Goal: Information Seeking & Learning: Learn about a topic

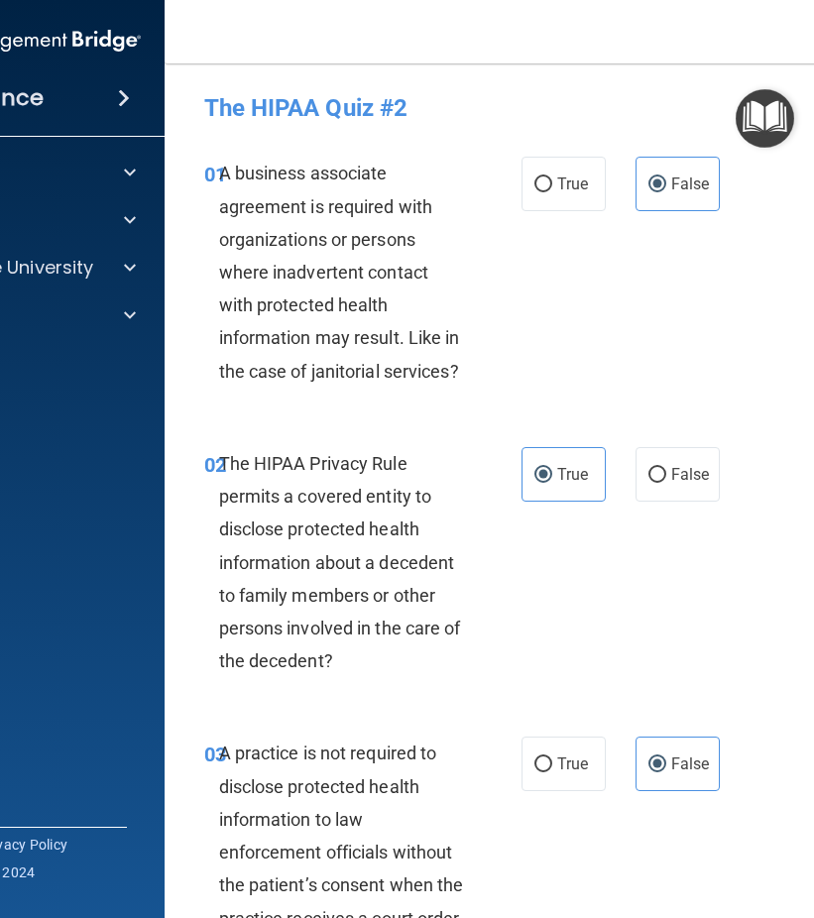
scroll to position [595, 0]
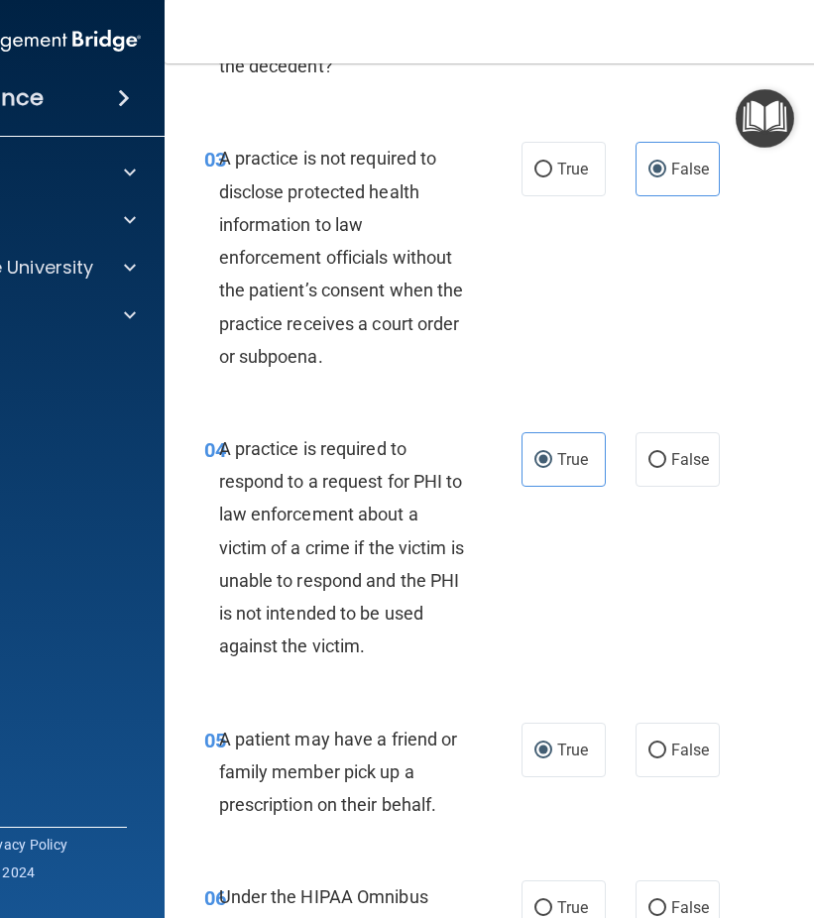
click at [594, 588] on div "04 A practice is required to respond to a request for PHI to law enforcement ab…" at bounding box center [566, 553] width 754 height 291
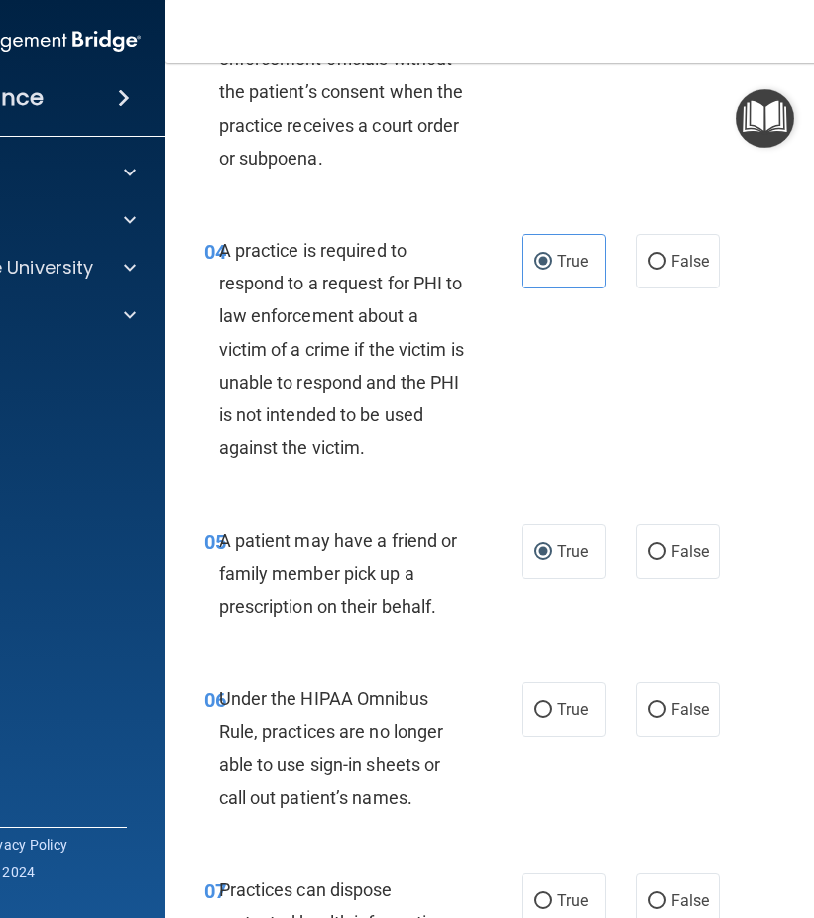
scroll to position [892, 0]
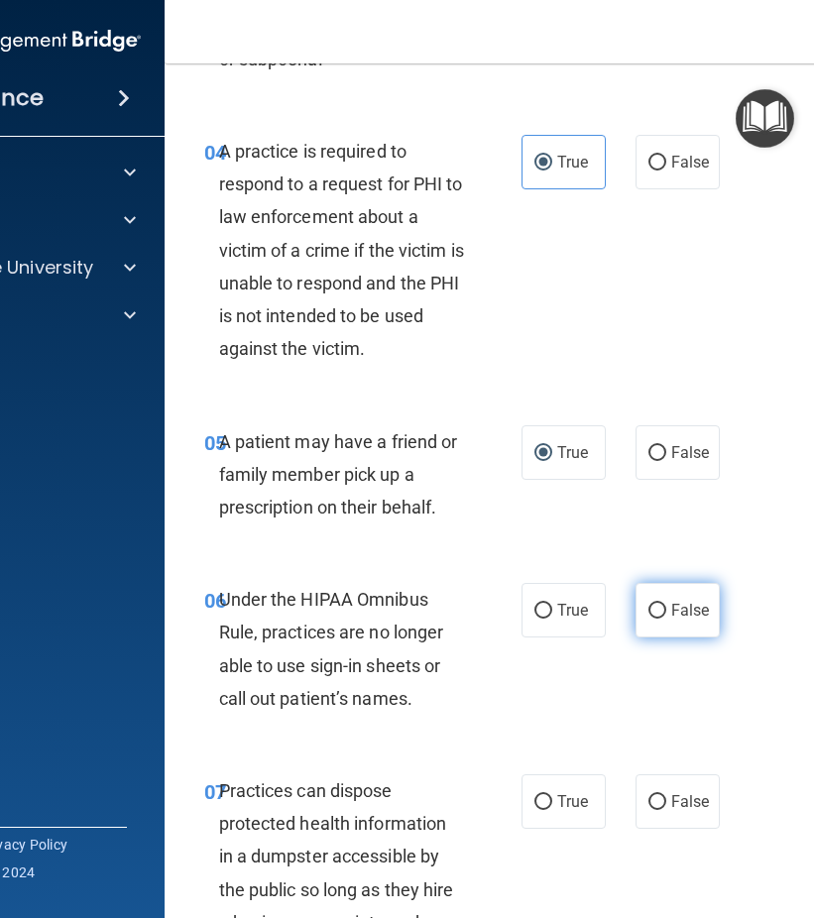
click at [651, 611] on input "False" at bounding box center [657, 611] width 18 height 15
radio input "true"
click at [661, 786] on label "False" at bounding box center [678, 801] width 84 height 55
click at [661, 795] on input "False" at bounding box center [657, 802] width 18 height 15
radio input "true"
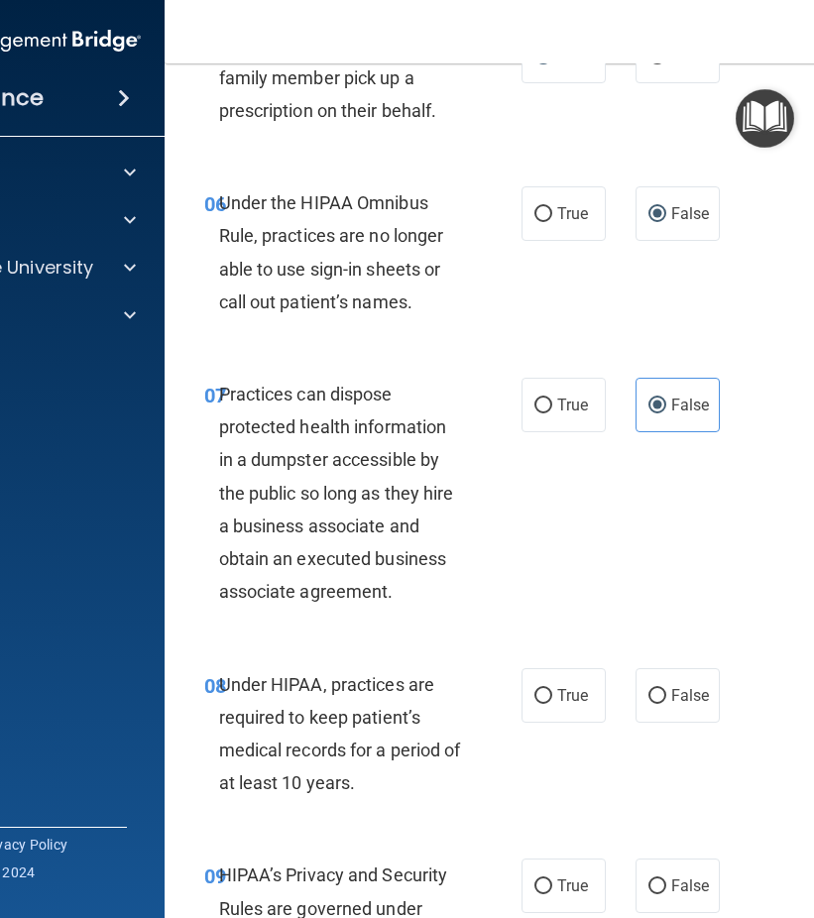
scroll to position [1388, 0]
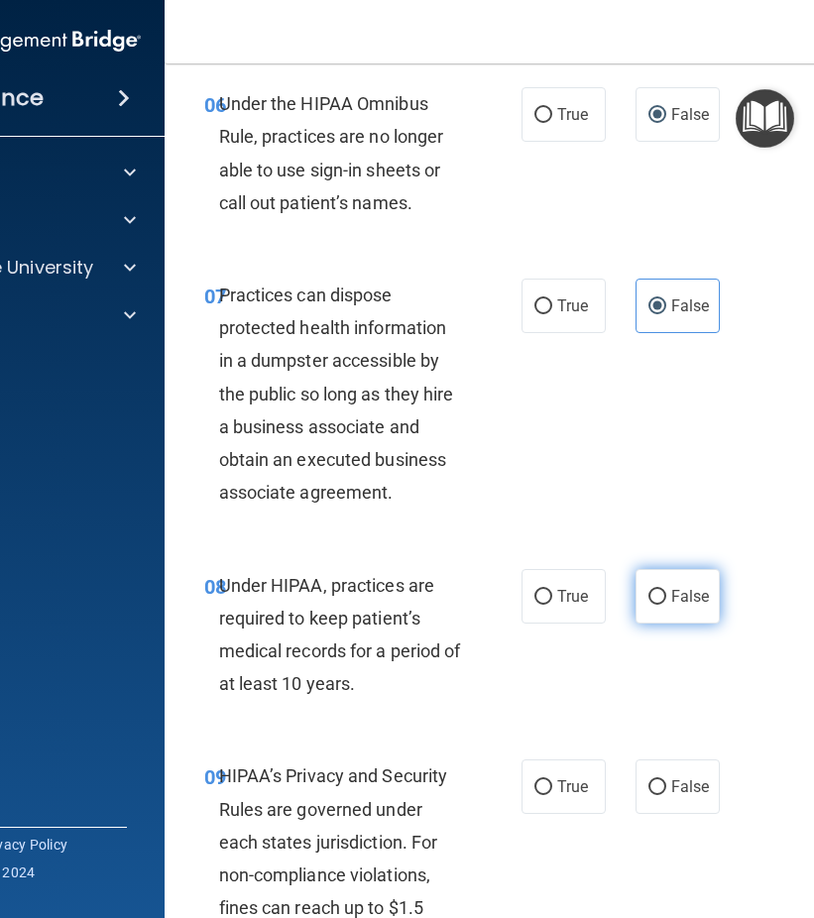
click at [656, 598] on input "False" at bounding box center [657, 597] width 18 height 15
radio input "true"
click at [667, 774] on label "False" at bounding box center [678, 787] width 84 height 55
click at [666, 780] on input "False" at bounding box center [657, 787] width 18 height 15
radio input "true"
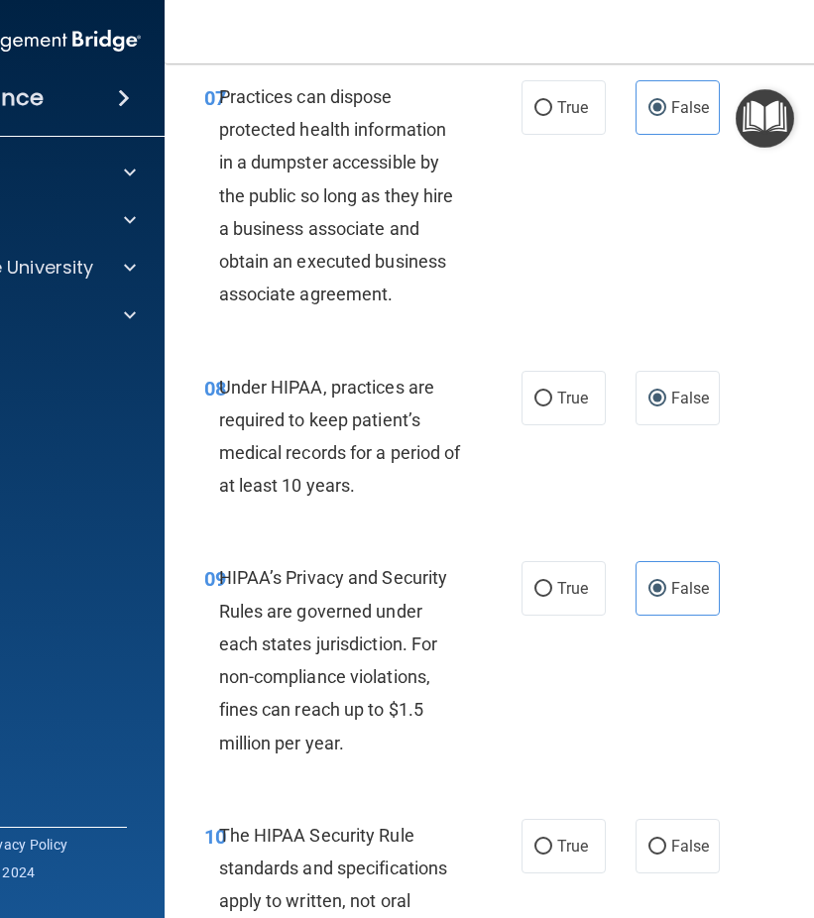
scroll to position [1686, 0]
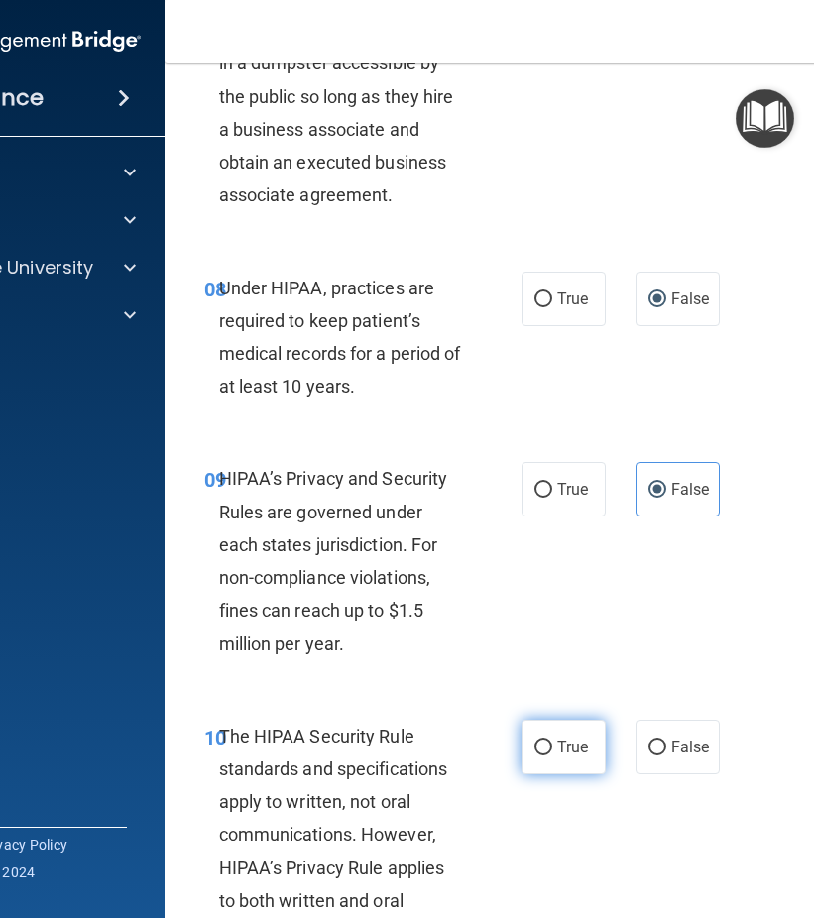
drag, startPoint x: 557, startPoint y: 759, endPoint x: 575, endPoint y: 753, distance: 18.8
click at [557, 758] on label "True" at bounding box center [564, 747] width 84 height 55
click at [552, 756] on input "True" at bounding box center [543, 748] width 18 height 15
radio input "true"
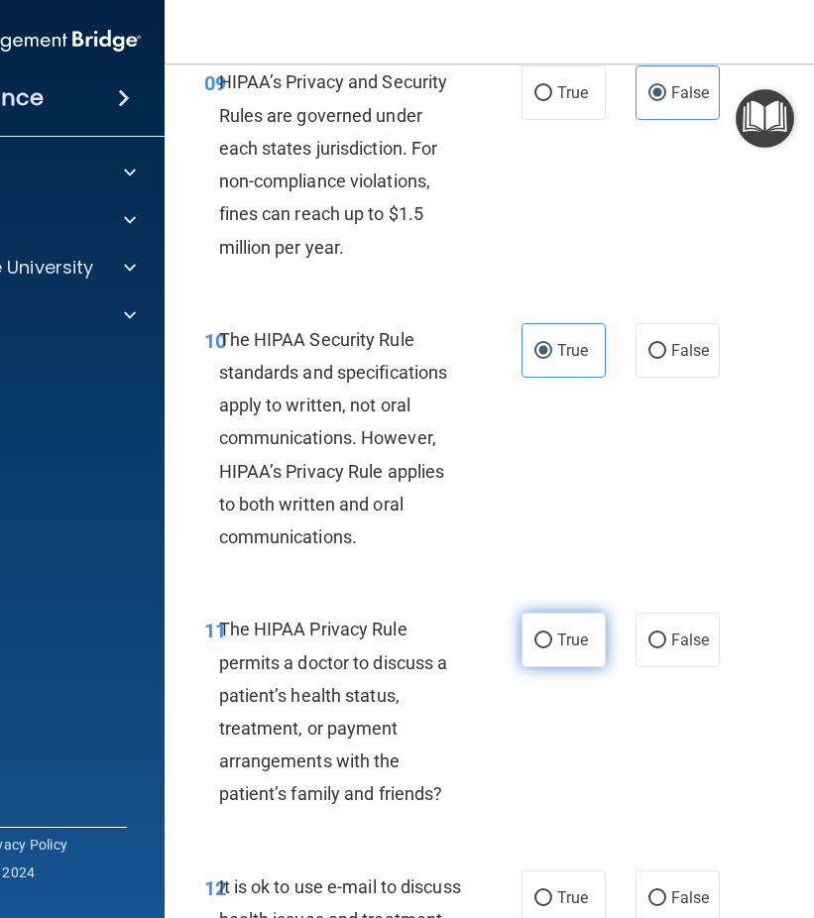
click at [569, 619] on label "True" at bounding box center [564, 640] width 84 height 55
click at [552, 634] on input "True" at bounding box center [543, 641] width 18 height 15
radio input "true"
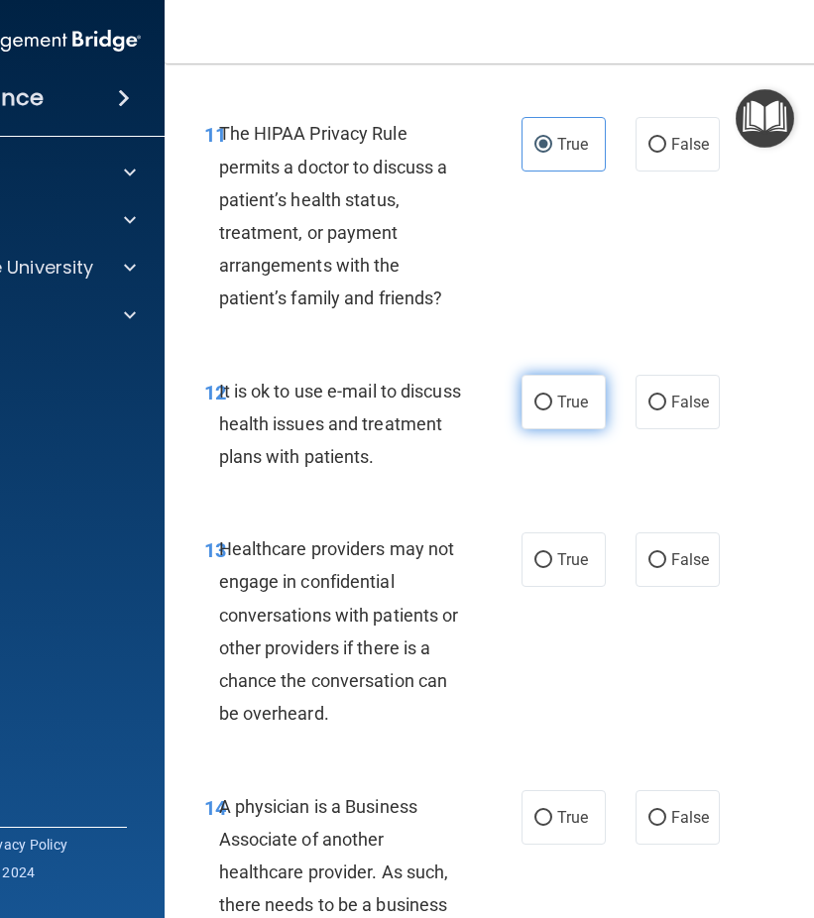
click at [551, 381] on label "True" at bounding box center [564, 402] width 84 height 55
click at [551, 396] on input "True" at bounding box center [543, 403] width 18 height 15
radio input "true"
click at [685, 561] on span "False" at bounding box center [690, 559] width 39 height 19
click at [666, 561] on input "False" at bounding box center [657, 560] width 18 height 15
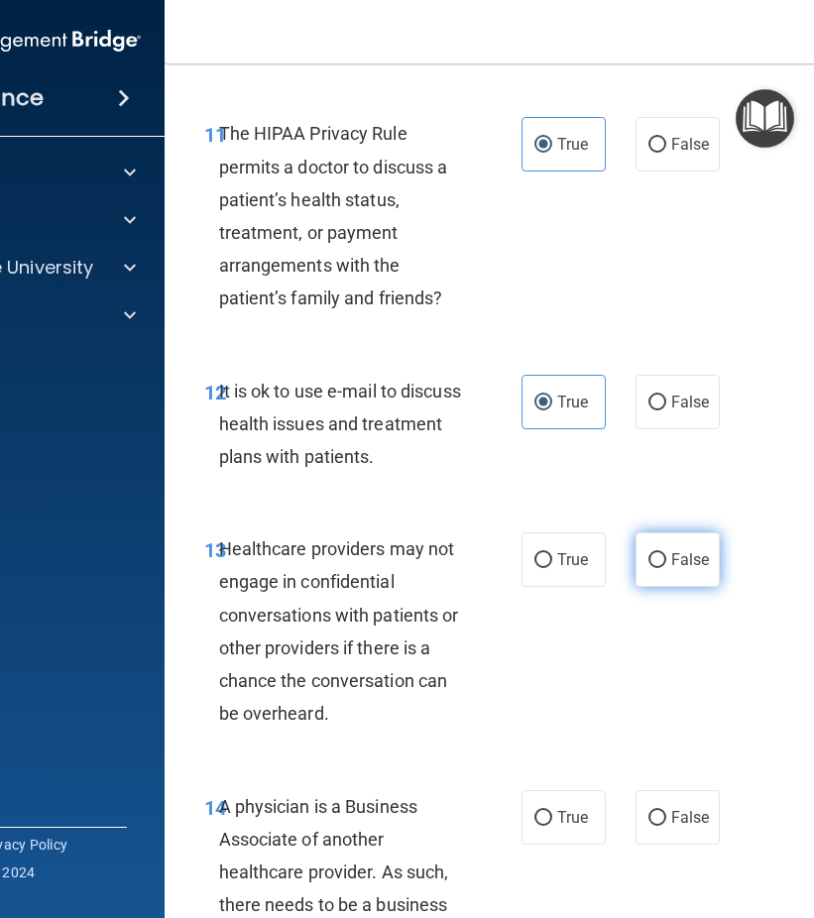
radio input "true"
click at [692, 814] on span "False" at bounding box center [690, 817] width 39 height 19
click at [666, 814] on input "False" at bounding box center [657, 818] width 18 height 15
radio input "true"
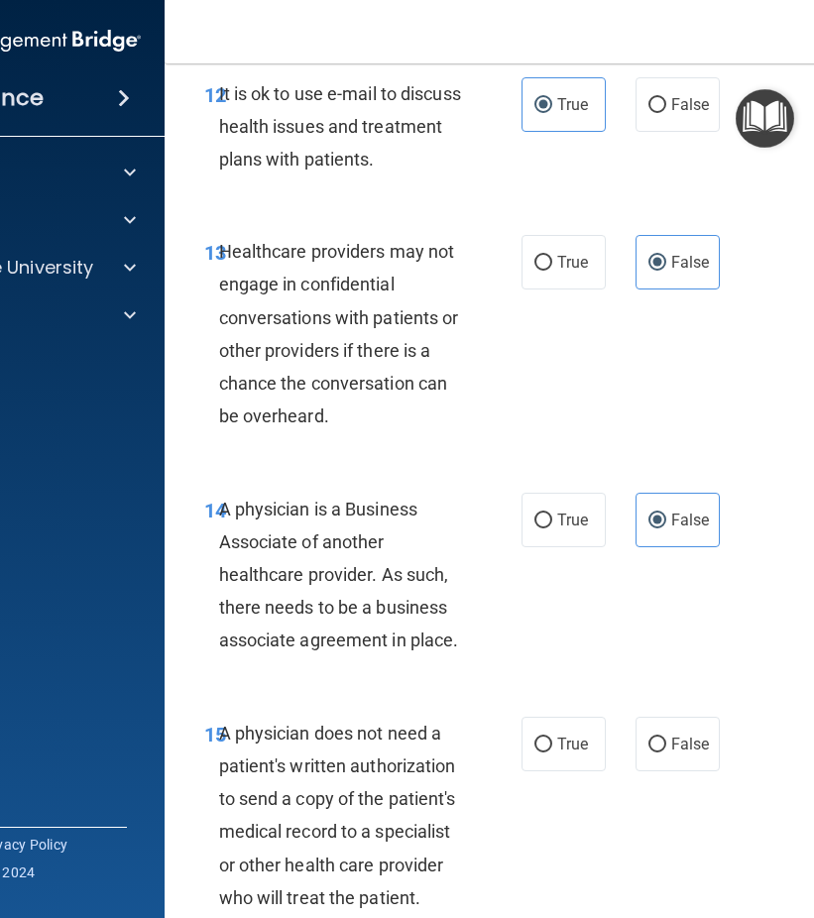
scroll to position [2975, 0]
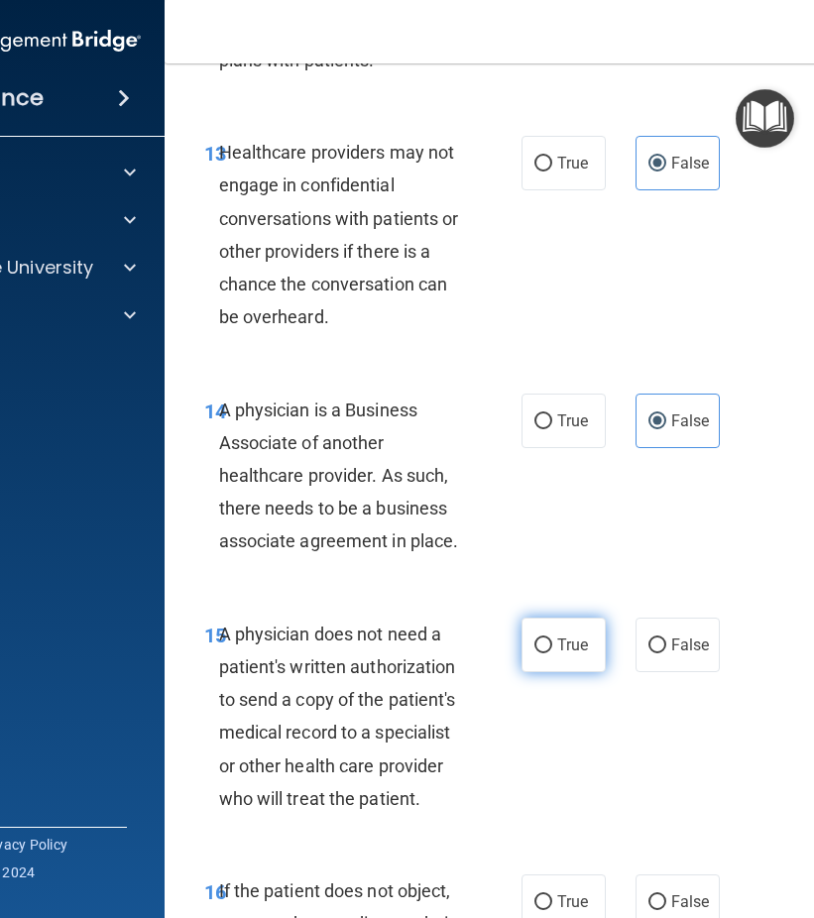
click at [568, 645] on span "True" at bounding box center [572, 645] width 31 height 19
click at [552, 645] on input "True" at bounding box center [543, 646] width 18 height 15
radio input "true"
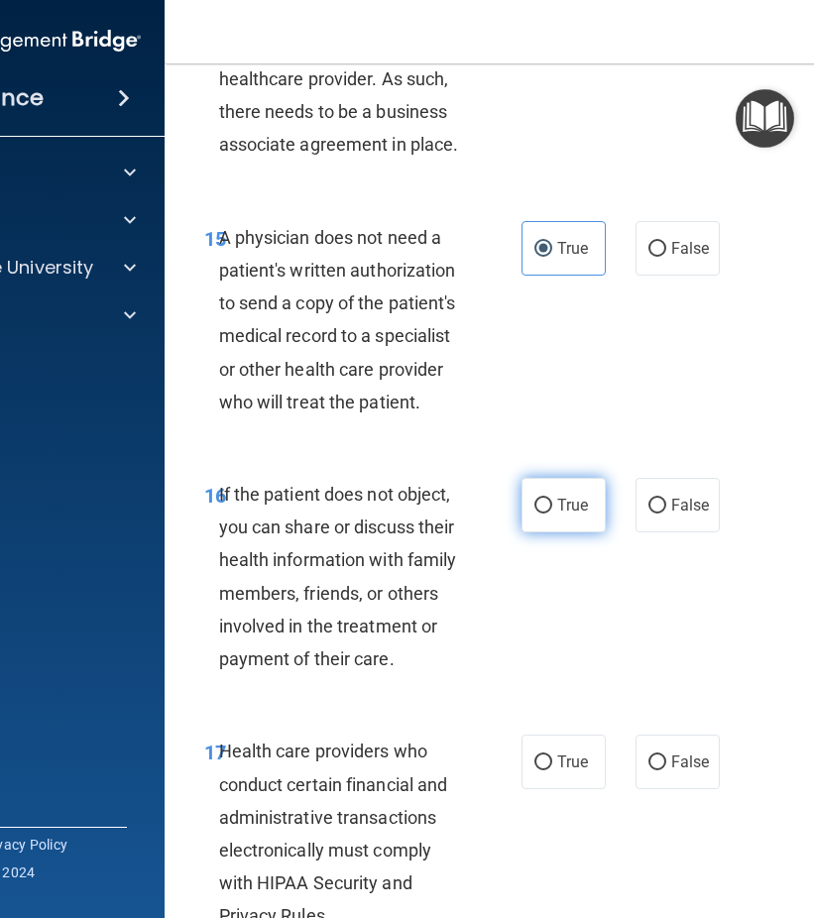
click at [539, 489] on label "True" at bounding box center [564, 505] width 84 height 55
click at [539, 499] on input "True" at bounding box center [543, 506] width 18 height 15
radio input "true"
click at [557, 766] on span "True" at bounding box center [572, 762] width 31 height 19
click at [552, 766] on input "True" at bounding box center [543, 763] width 18 height 15
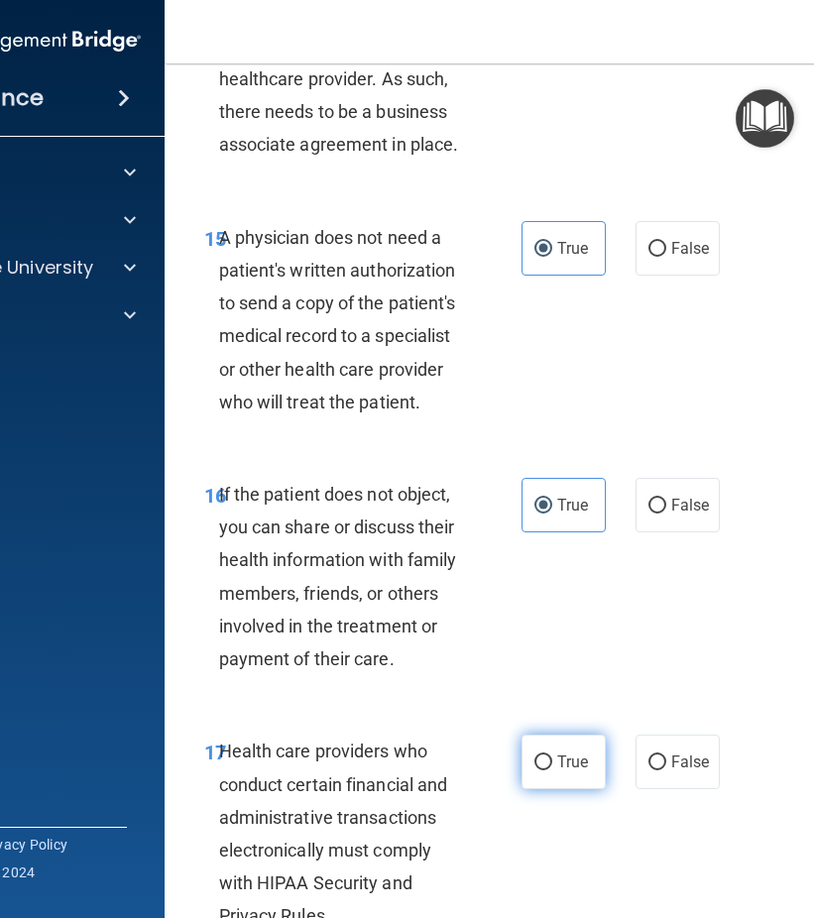
radio input "true"
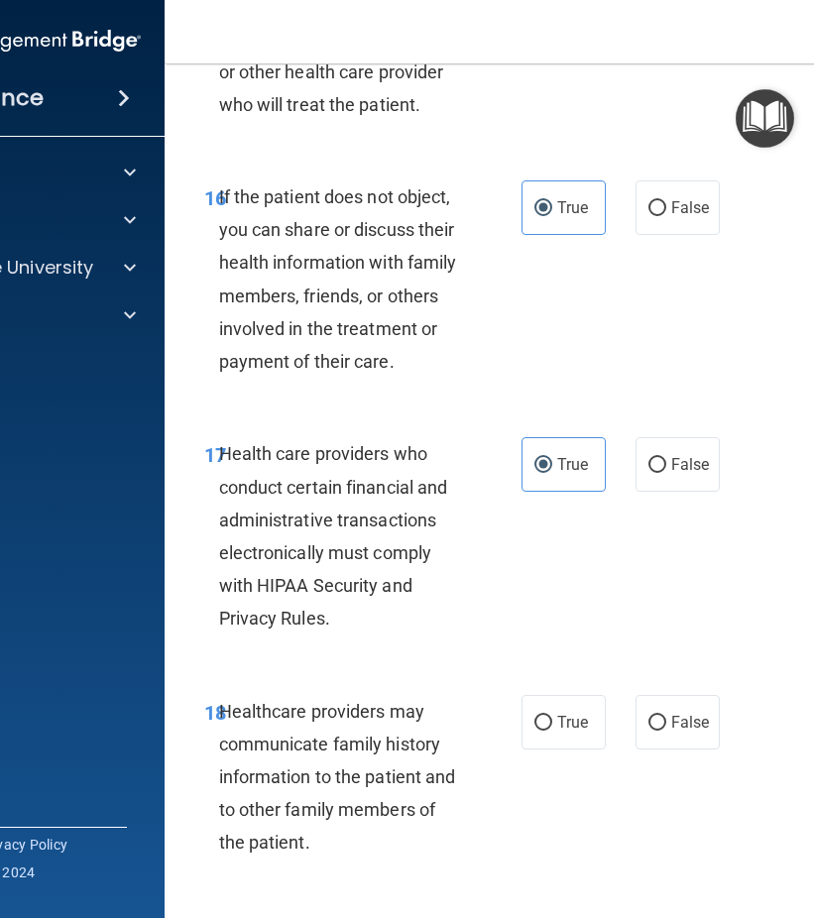
scroll to position [3768, 0]
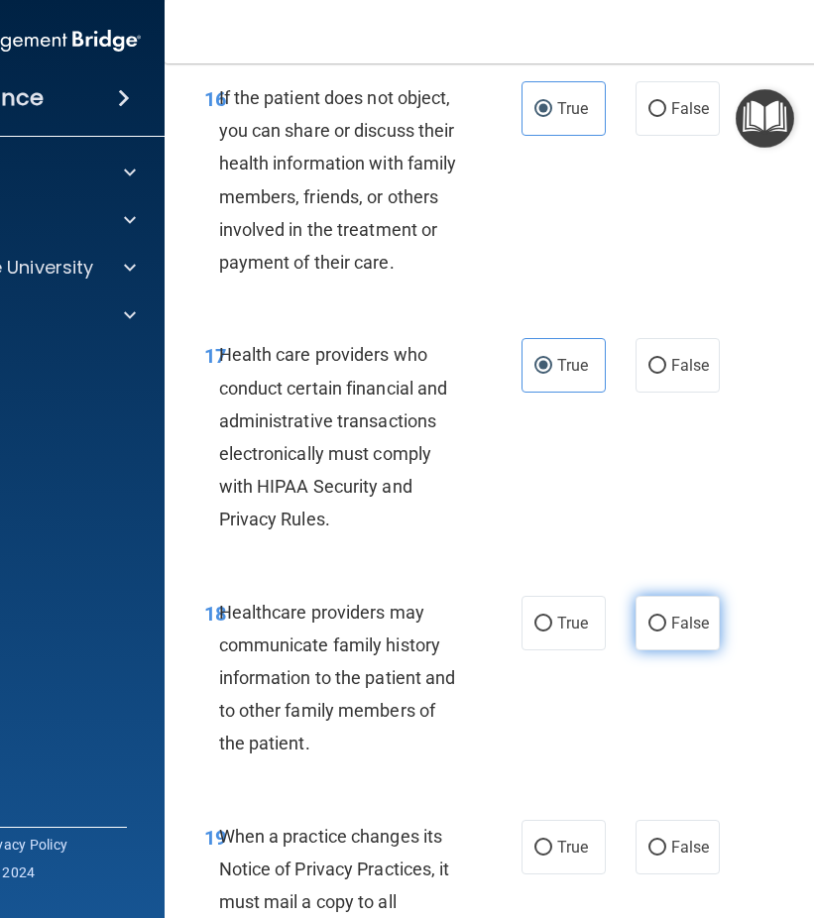
click at [674, 632] on span "False" at bounding box center [690, 623] width 39 height 19
click at [666, 632] on input "False" at bounding box center [657, 624] width 18 height 15
radio input "true"
click at [675, 834] on label "False" at bounding box center [678, 847] width 84 height 55
click at [666, 841] on input "False" at bounding box center [657, 848] width 18 height 15
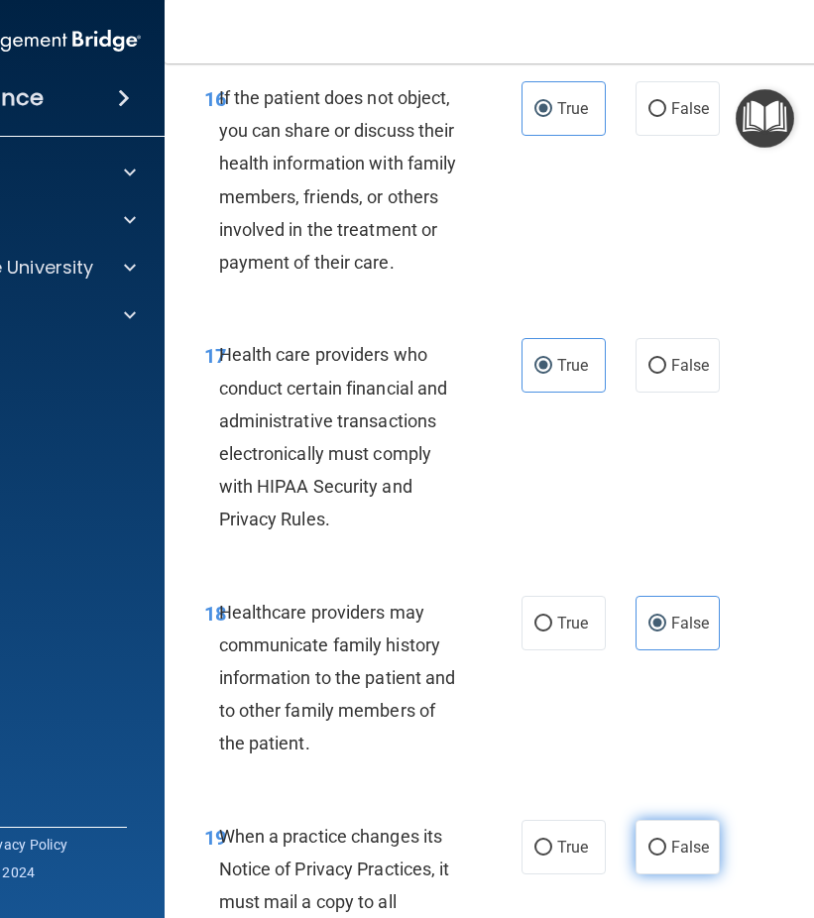
radio input "true"
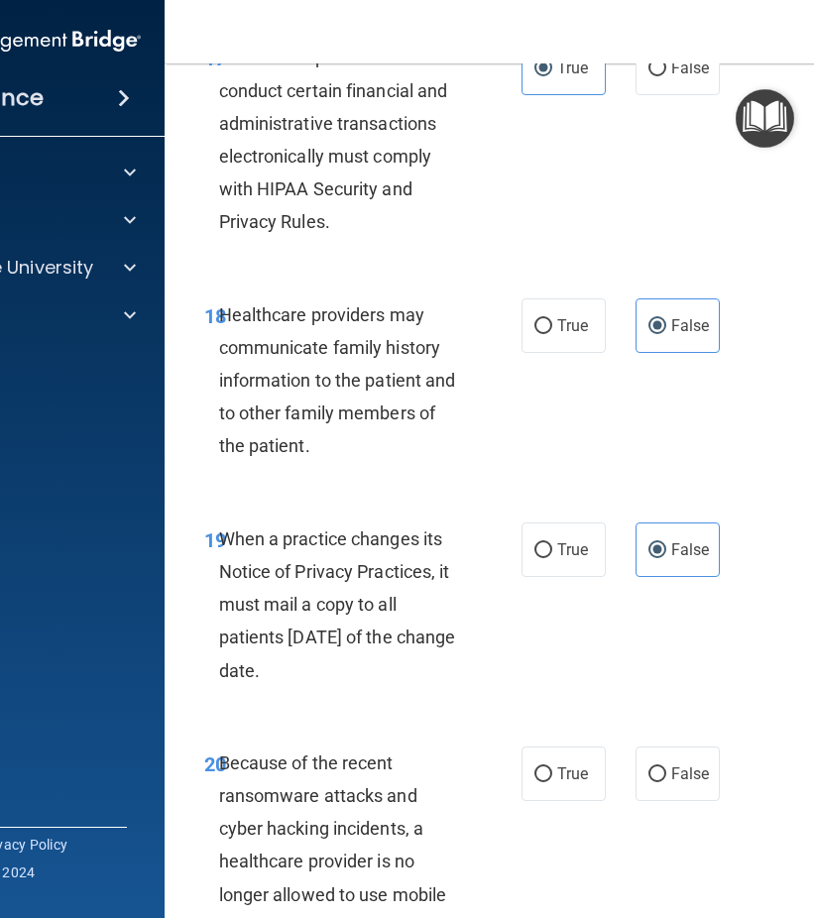
scroll to position [4264, 0]
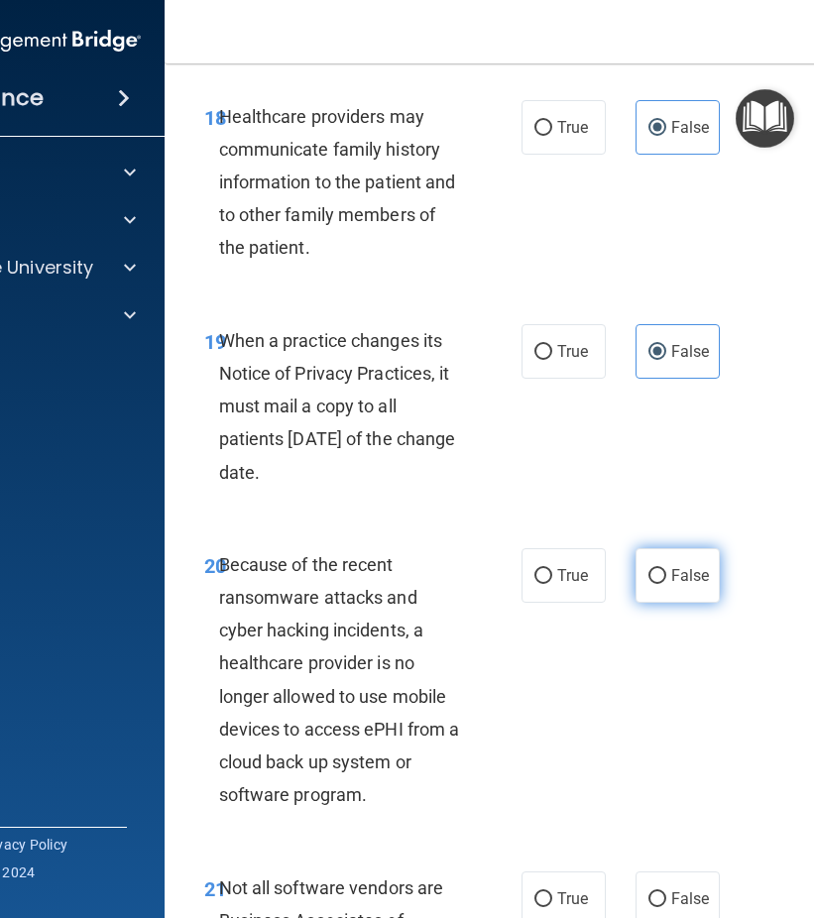
click at [676, 576] on span "False" at bounding box center [690, 575] width 39 height 19
click at [666, 576] on input "False" at bounding box center [657, 576] width 18 height 15
radio input "true"
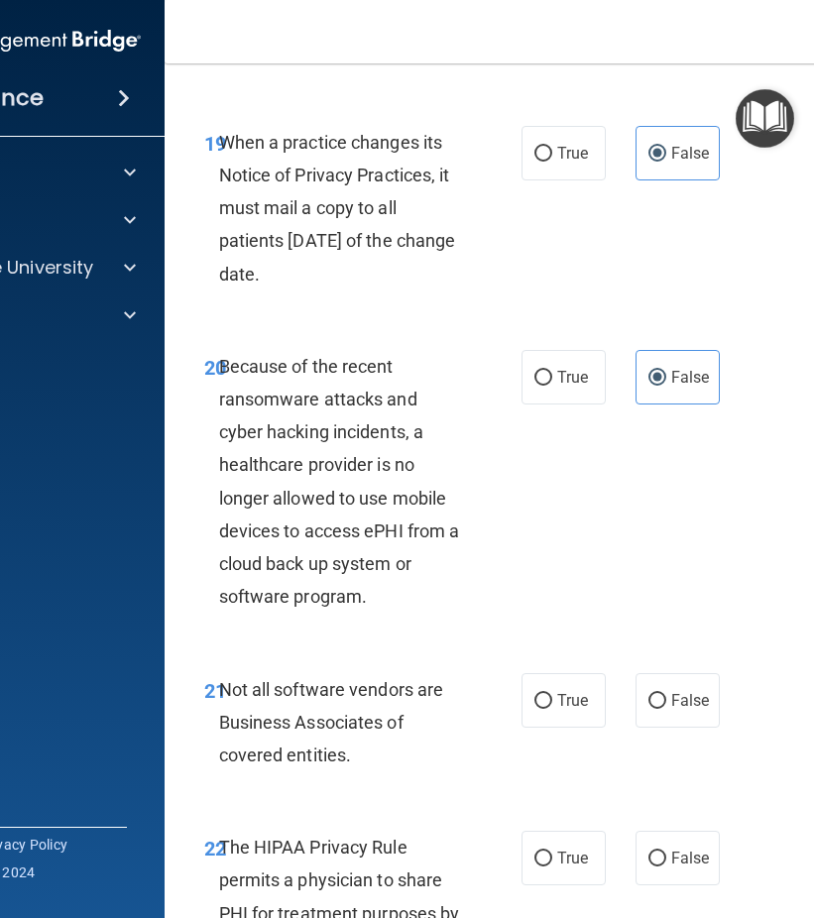
scroll to position [4561, 0]
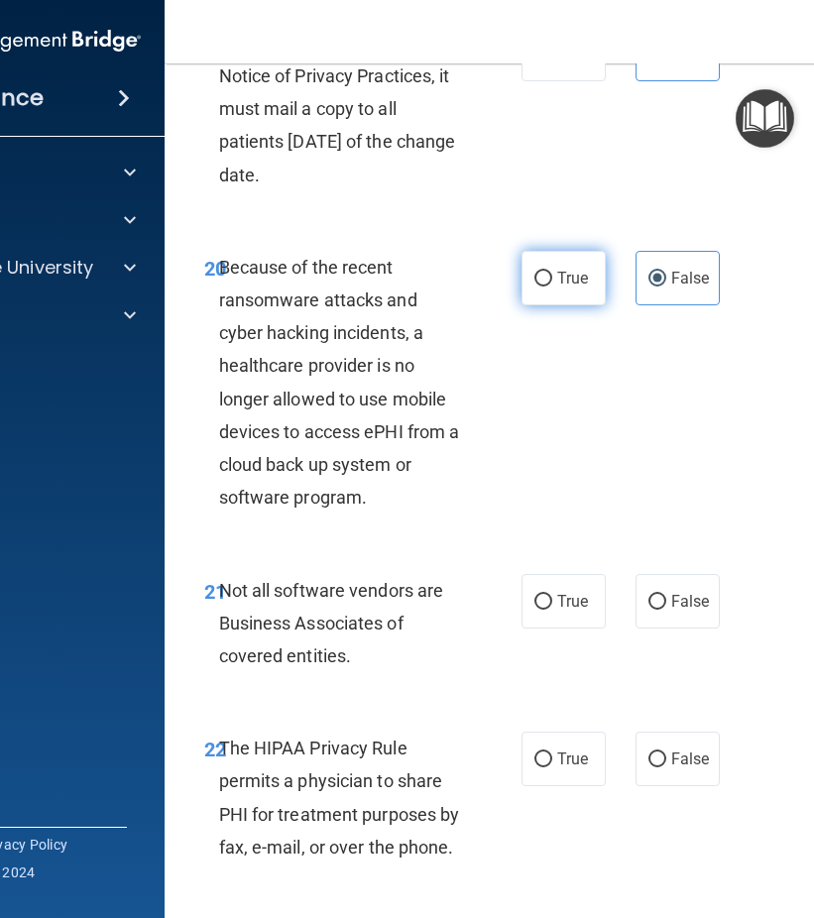
click at [592, 273] on label "True" at bounding box center [564, 278] width 84 height 55
click at [552, 273] on input "True" at bounding box center [543, 279] width 18 height 15
radio input "true"
click at [668, 268] on label "False" at bounding box center [678, 278] width 84 height 55
click at [666, 272] on input "False" at bounding box center [657, 279] width 18 height 15
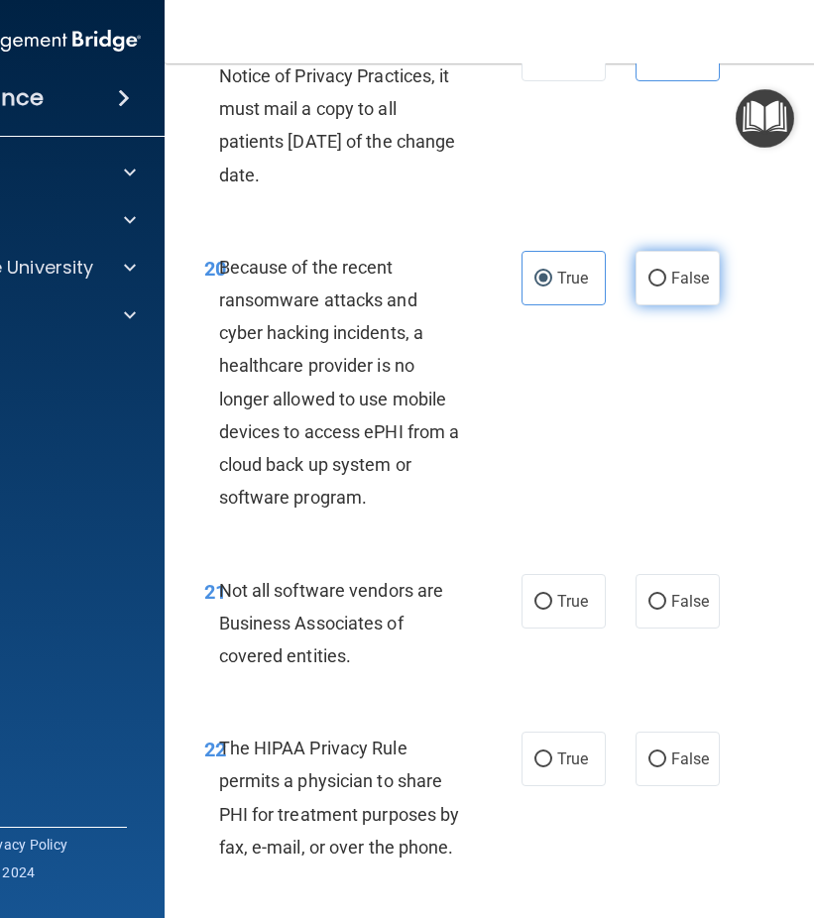
radio input "true"
radio input "false"
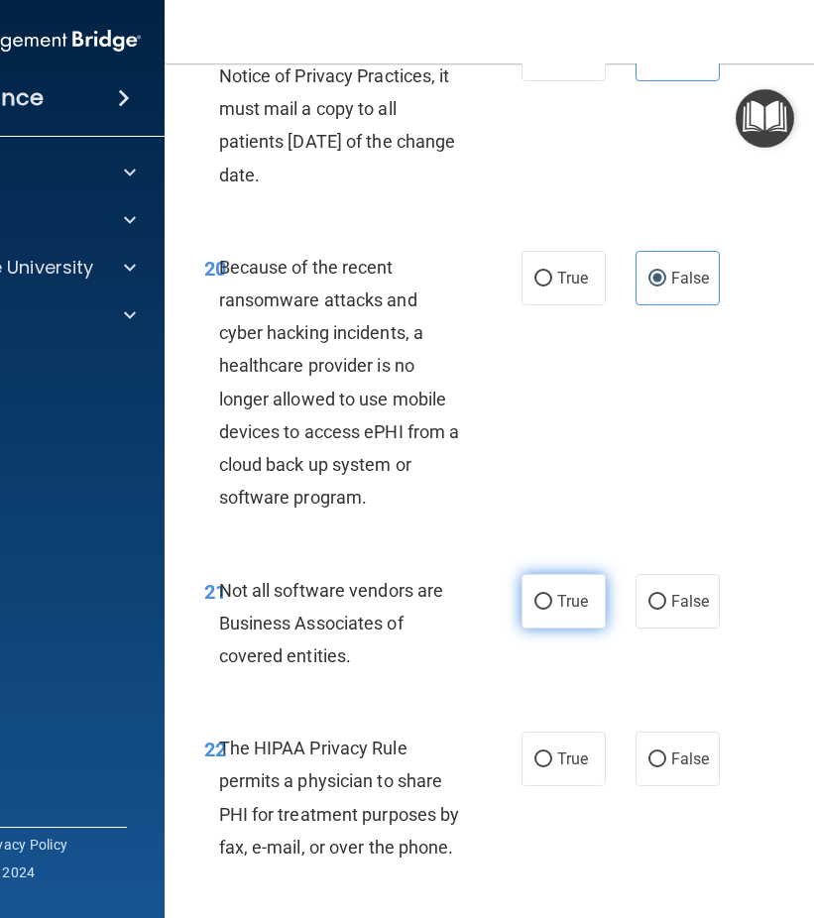
click at [554, 589] on label "True" at bounding box center [564, 601] width 84 height 55
click at [552, 595] on input "True" at bounding box center [543, 602] width 18 height 15
radio input "true"
click at [574, 762] on span "True" at bounding box center [572, 759] width 31 height 19
click at [552, 762] on input "True" at bounding box center [543, 760] width 18 height 15
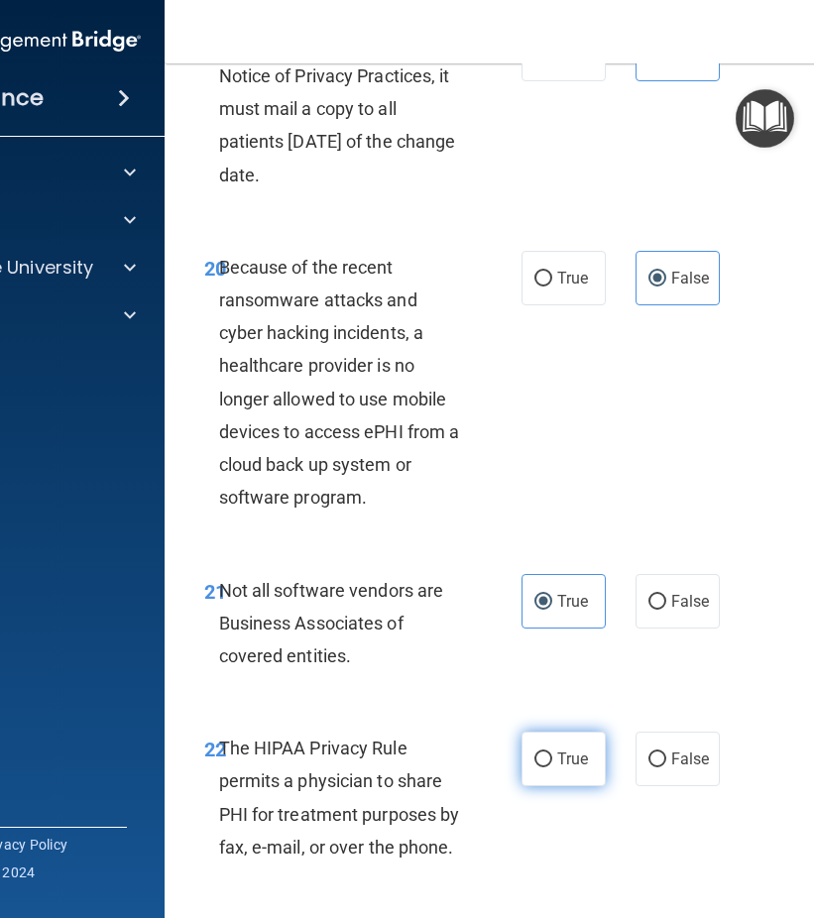
radio input "true"
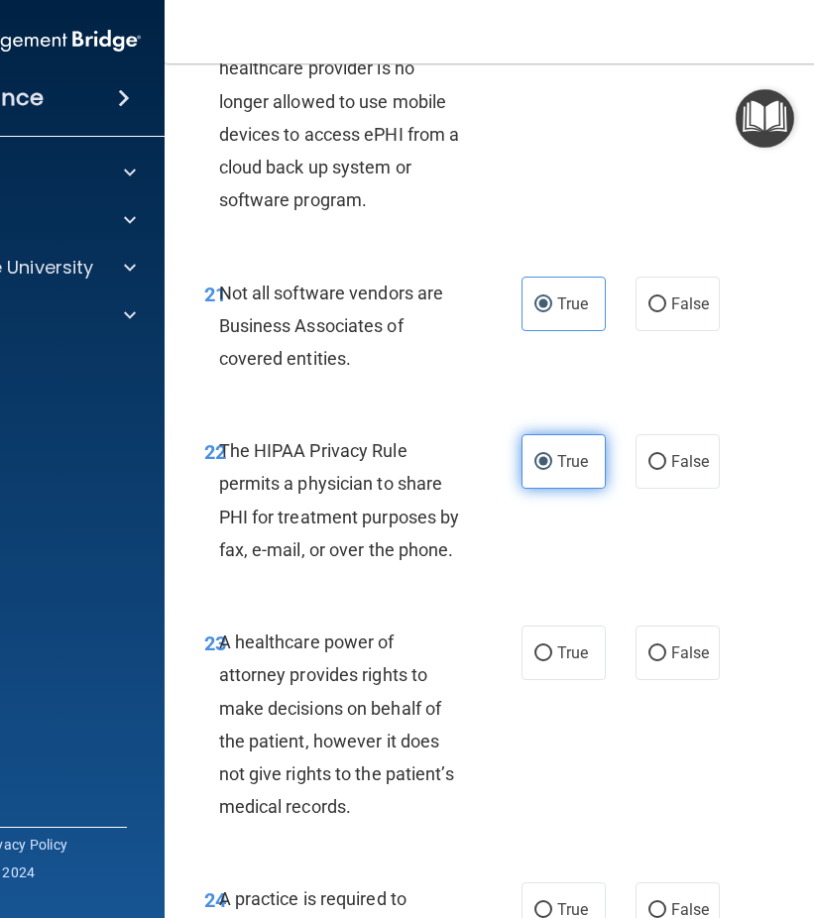
scroll to position [4958, 0]
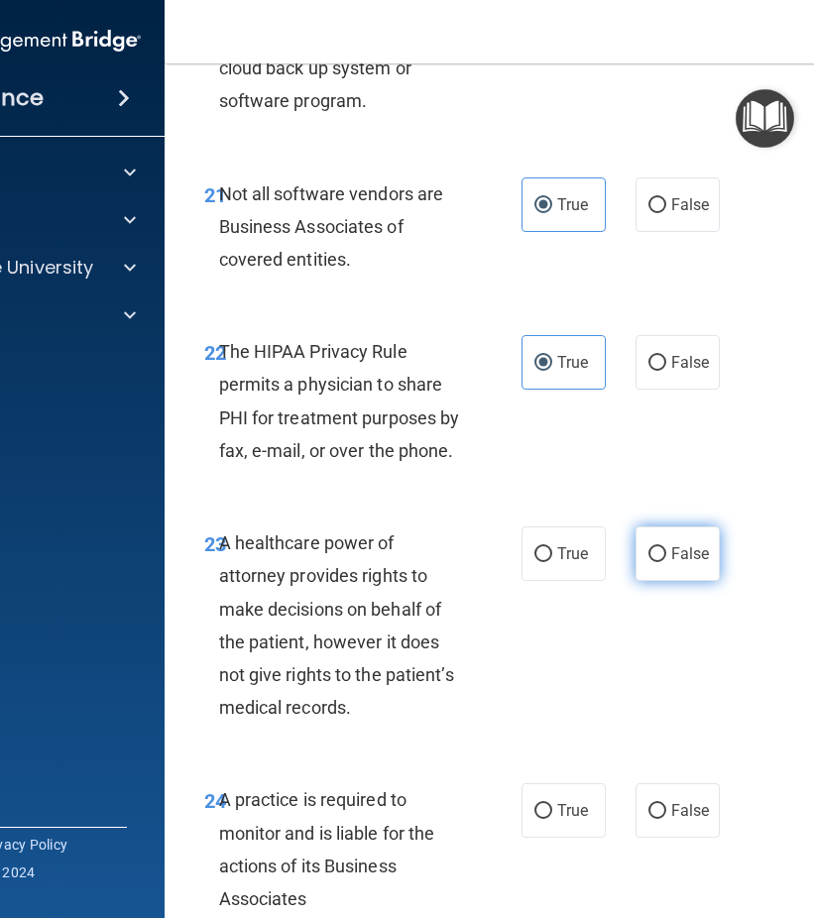
click at [685, 552] on span "False" at bounding box center [690, 553] width 39 height 19
click at [666, 552] on input "False" at bounding box center [657, 554] width 18 height 15
radio input "true"
click at [671, 796] on label "False" at bounding box center [678, 810] width 84 height 55
click at [666, 804] on input "False" at bounding box center [657, 811] width 18 height 15
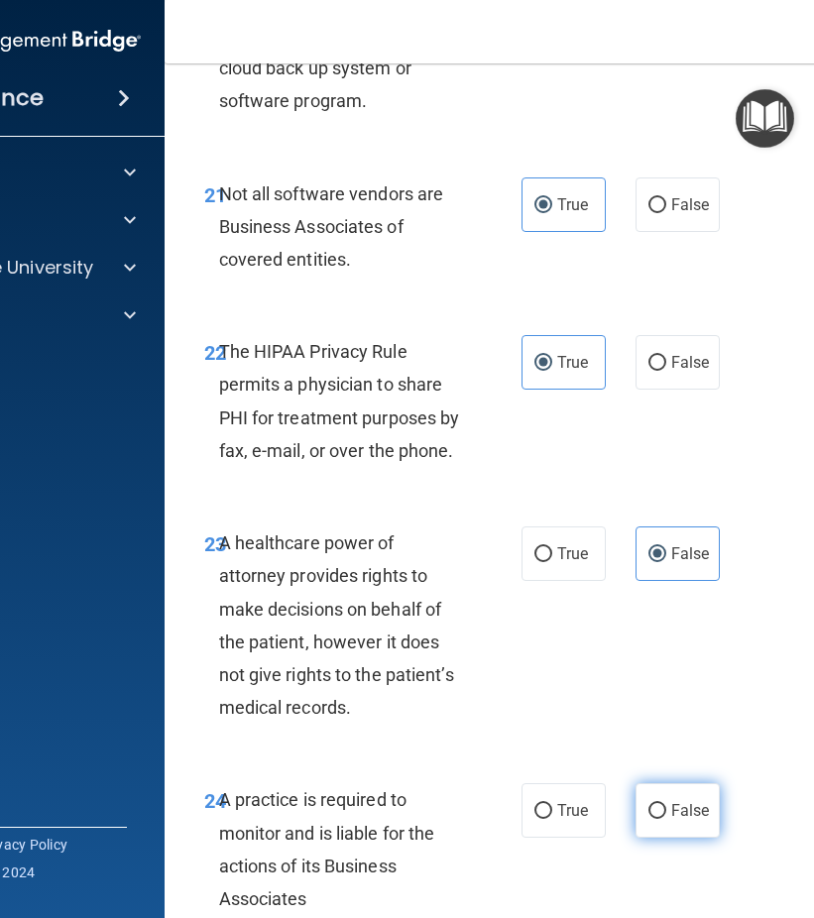
radio input "true"
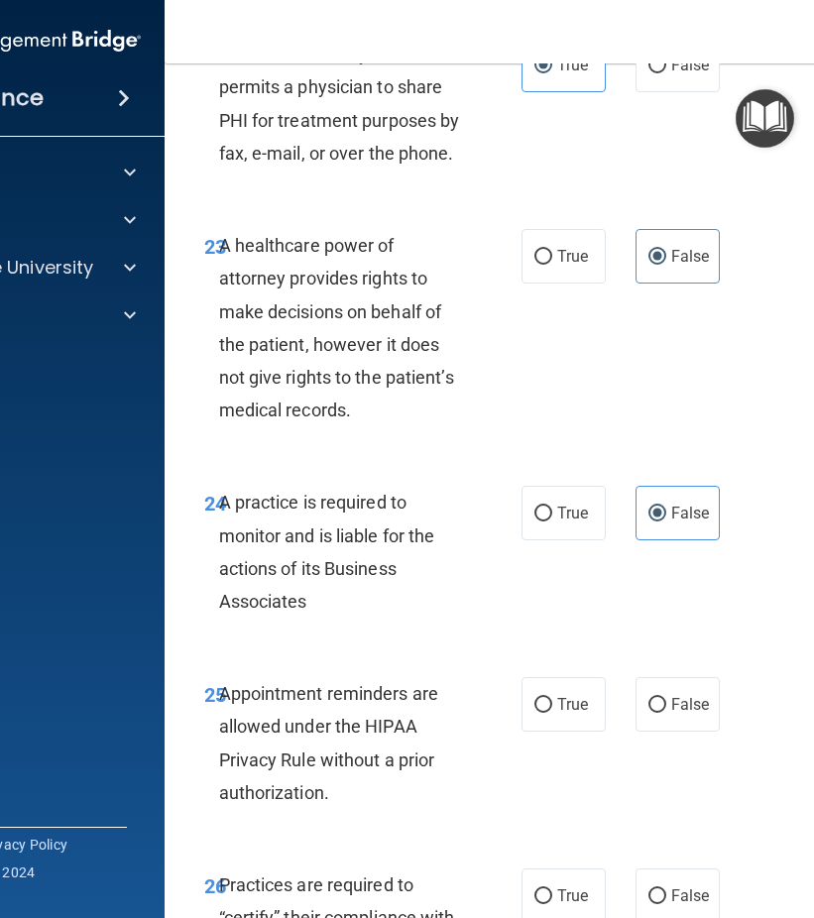
scroll to position [5355, 0]
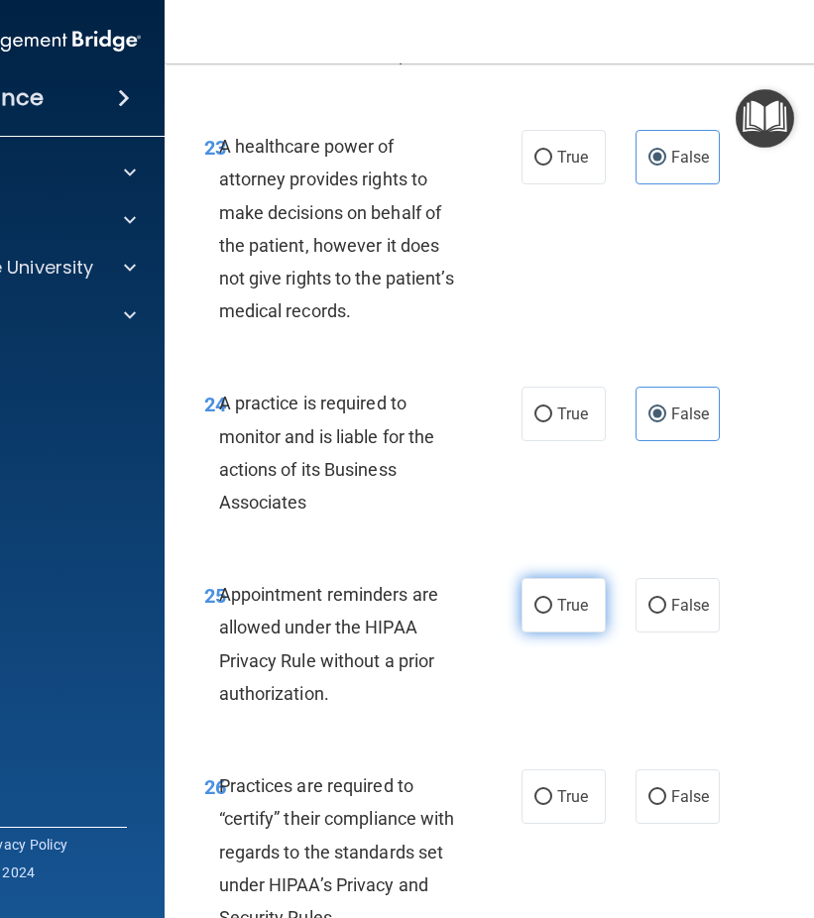
click at [561, 620] on label "True" at bounding box center [564, 605] width 84 height 55
click at [552, 614] on input "True" at bounding box center [543, 606] width 18 height 15
radio input "true"
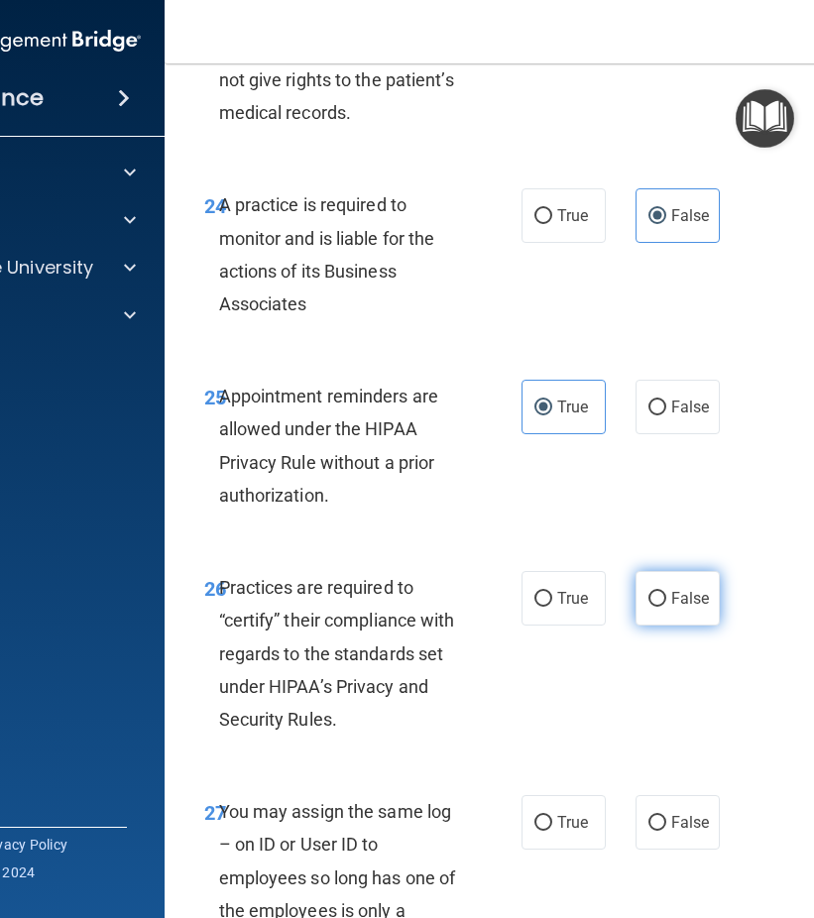
click at [672, 614] on label "False" at bounding box center [678, 598] width 84 height 55
click at [666, 607] on input "False" at bounding box center [657, 599] width 18 height 15
radio input "true"
click at [686, 807] on label "False" at bounding box center [678, 822] width 84 height 55
click at [666, 816] on input "False" at bounding box center [657, 823] width 18 height 15
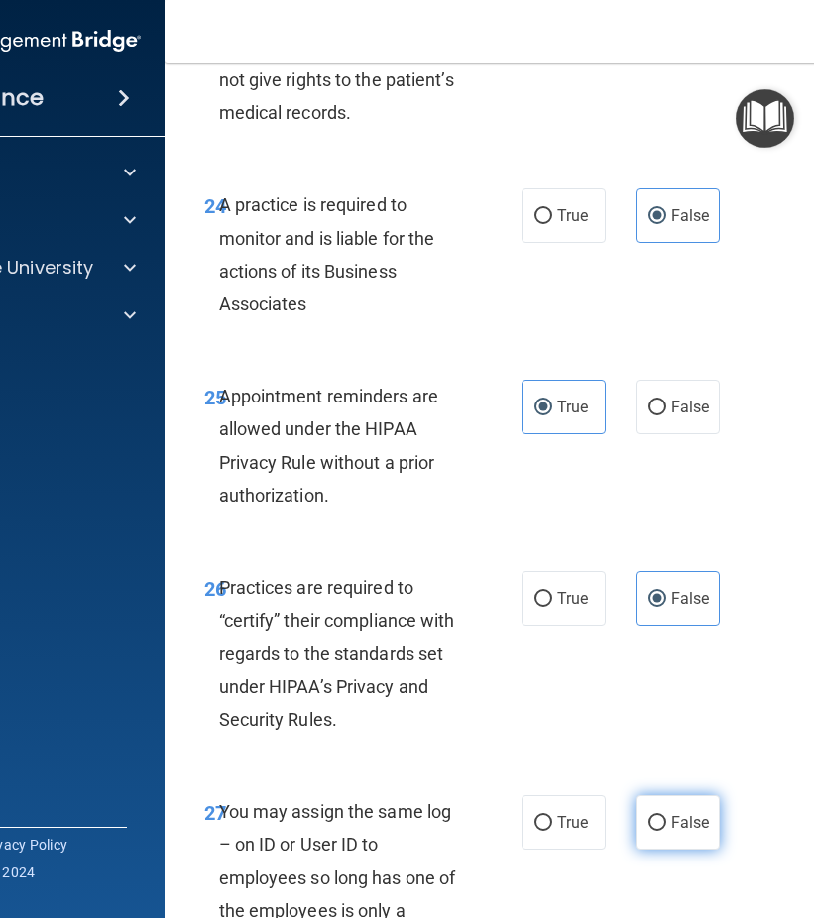
radio input "true"
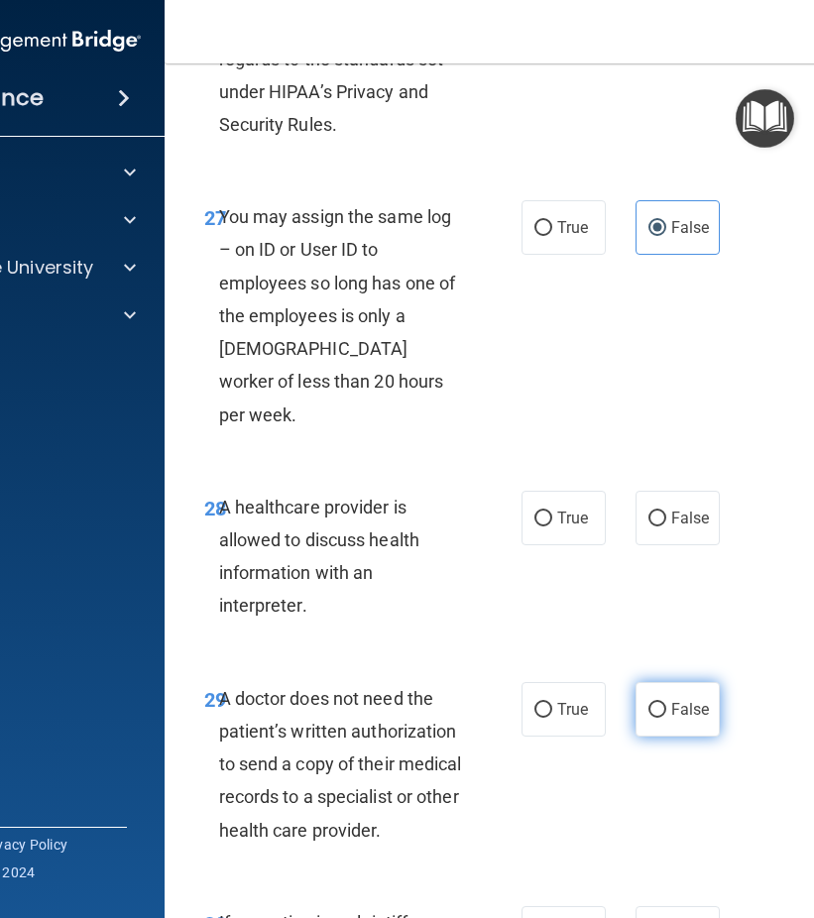
scroll to position [6247, 0]
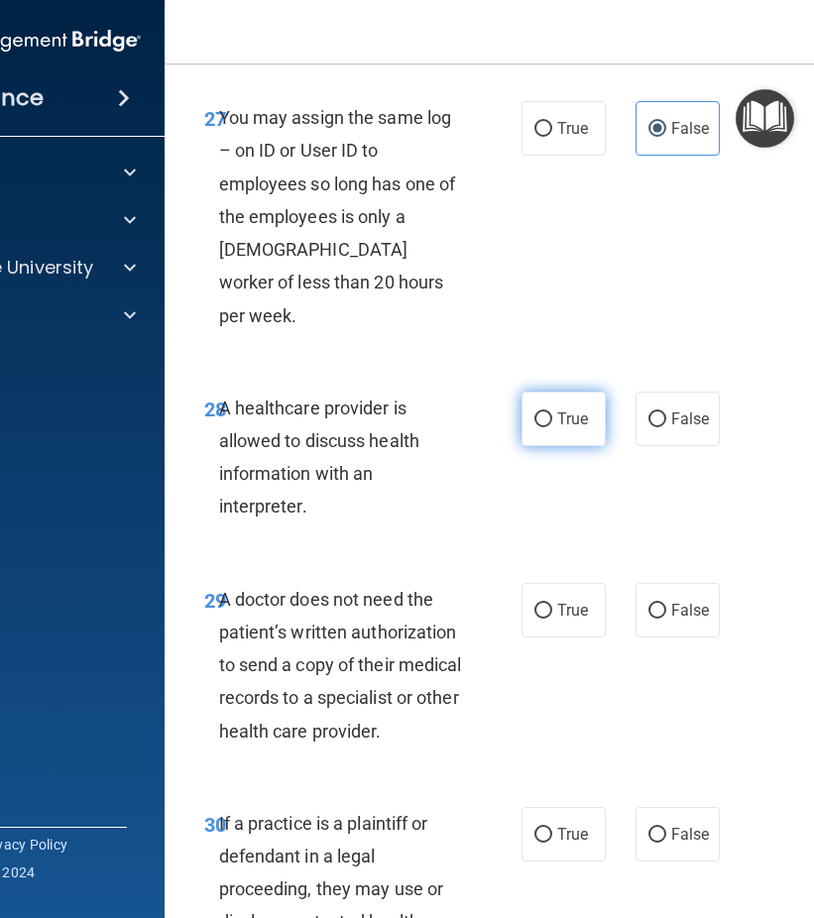
click at [559, 405] on label "True" at bounding box center [564, 419] width 84 height 55
click at [552, 413] on input "True" at bounding box center [543, 420] width 18 height 15
radio input "true"
click at [578, 593] on label "True" at bounding box center [564, 610] width 84 height 55
click at [552, 604] on input "True" at bounding box center [543, 611] width 18 height 15
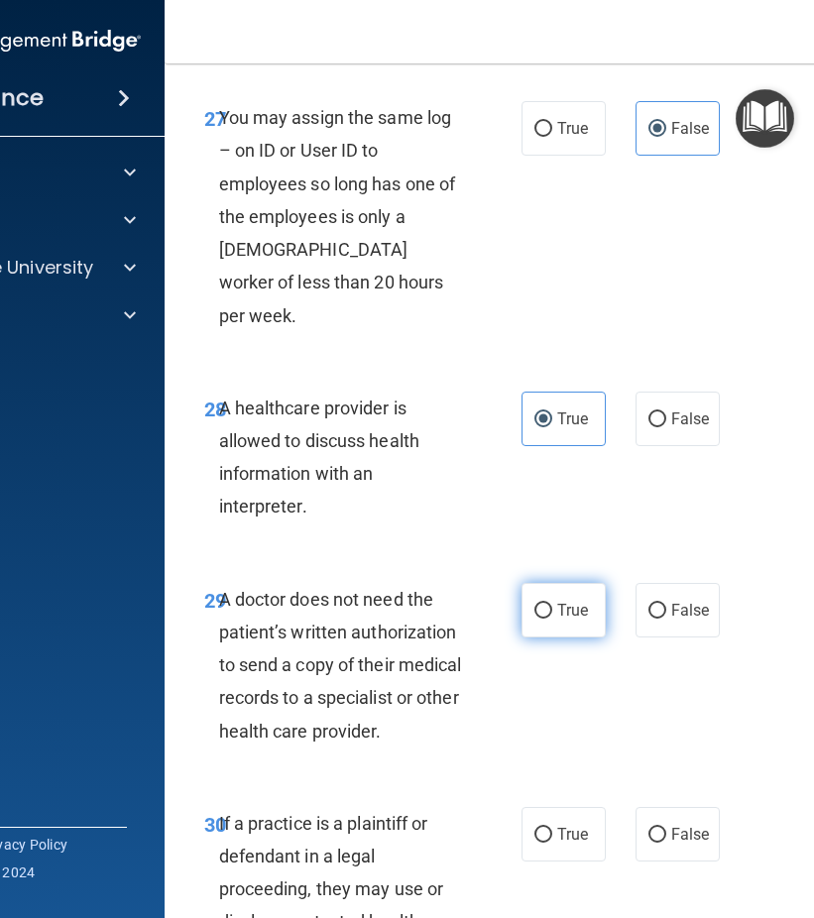
radio input "true"
click at [568, 825] on span "True" at bounding box center [572, 834] width 31 height 19
click at [552, 828] on input "True" at bounding box center [543, 835] width 18 height 15
radio input "true"
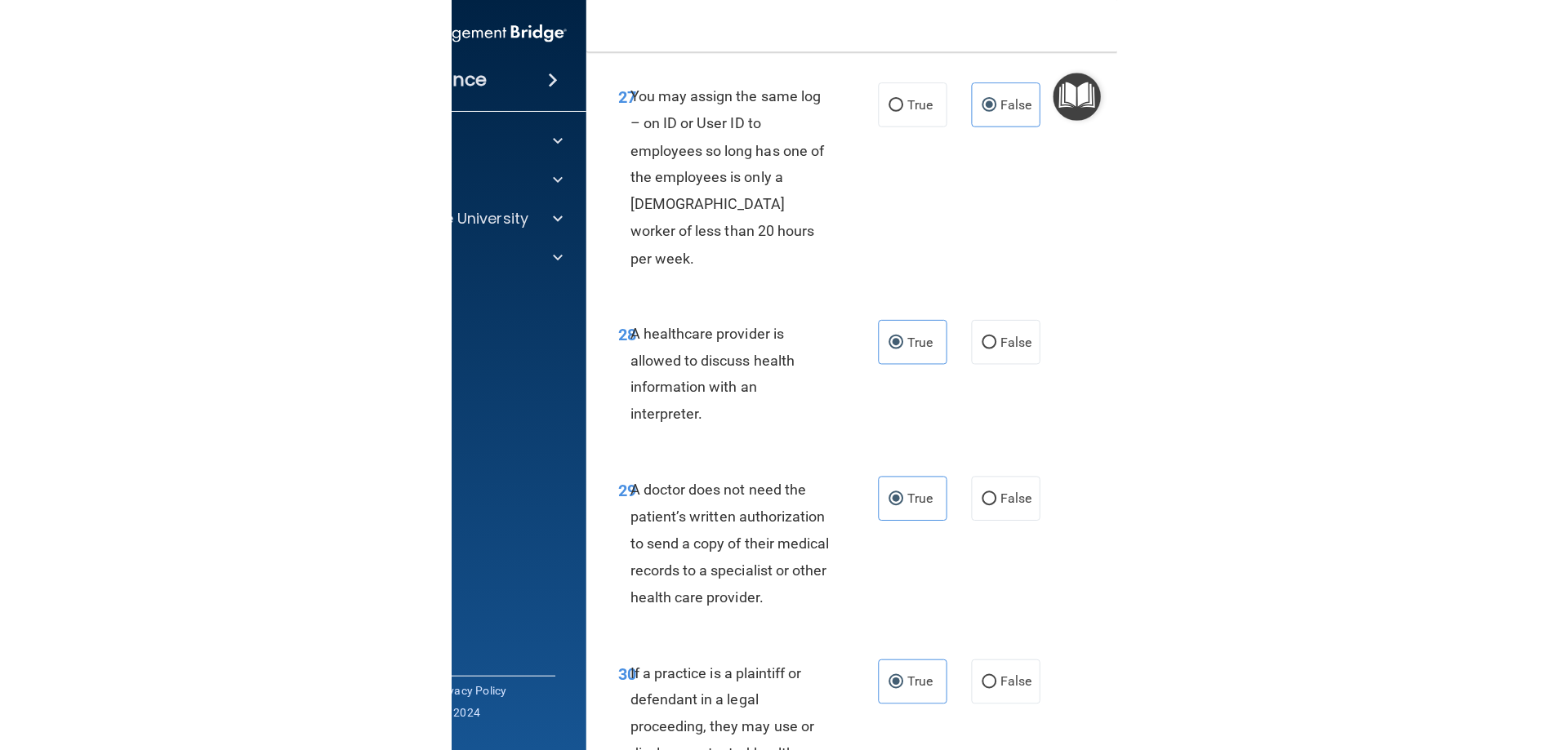
scroll to position [5294, 0]
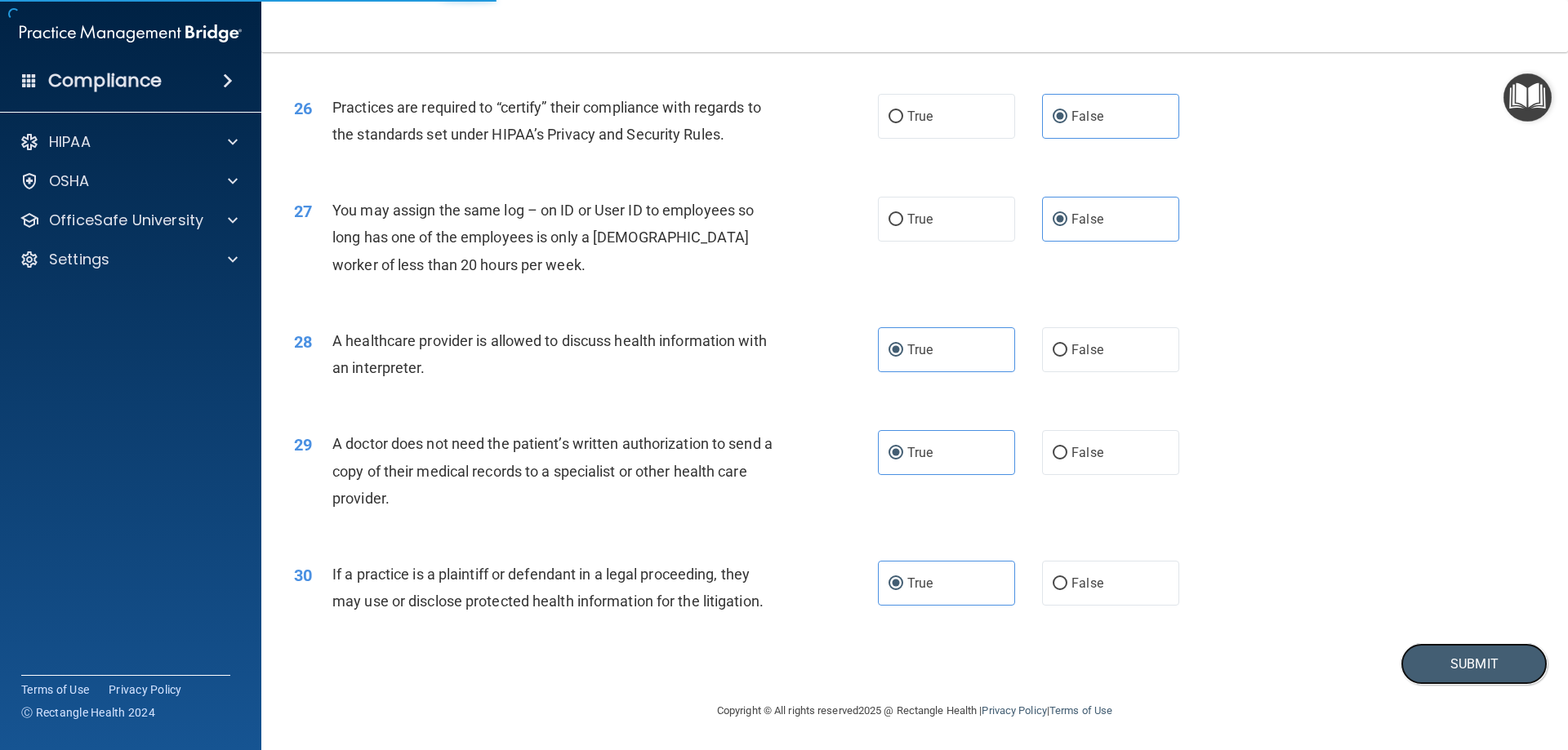
scroll to position [3050, 0]
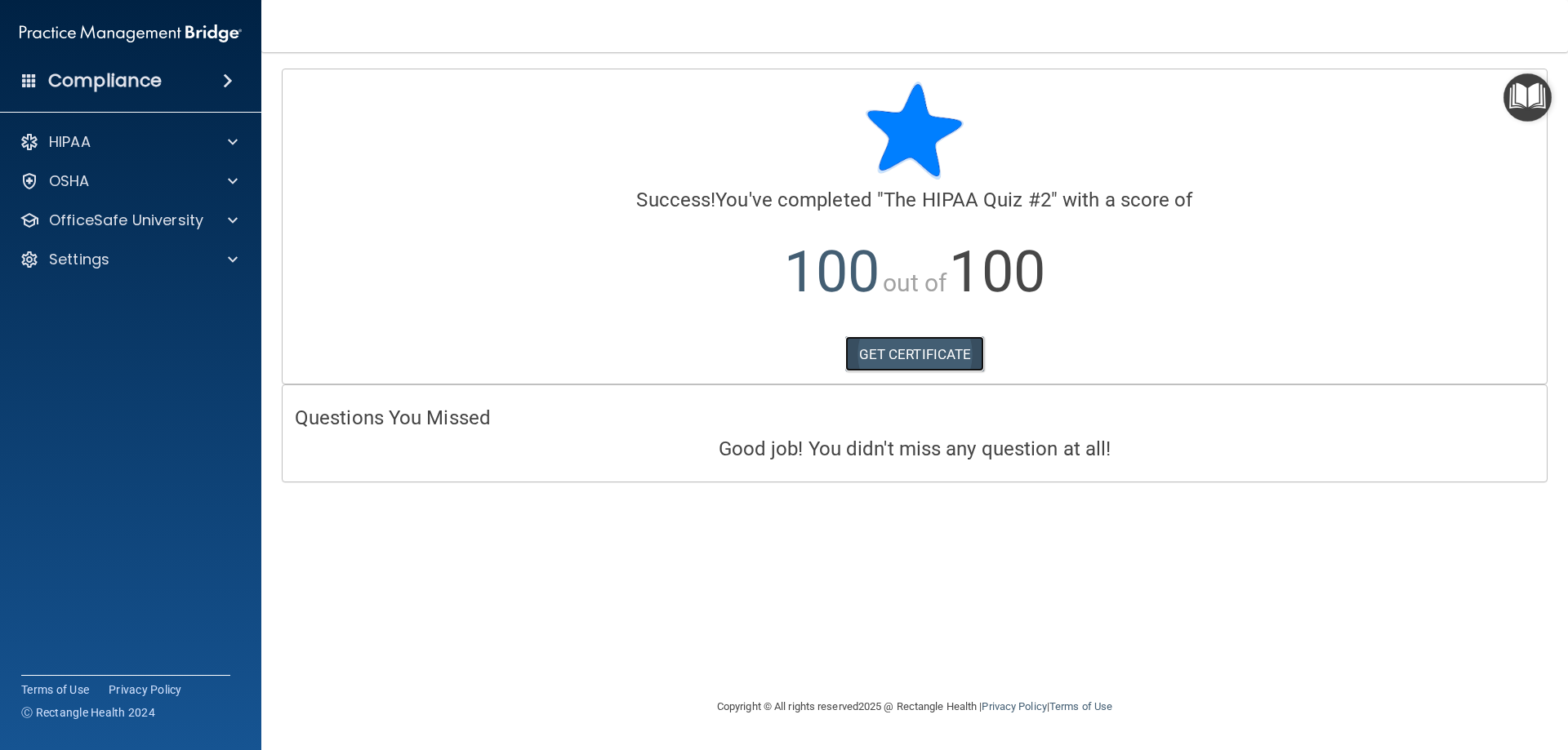
click at [670, 352] on link "GET CERTIFICATE" at bounding box center [915, 355] width 140 height 36
click at [110, 221] on p "OfficeSafe University" at bounding box center [125, 221] width 154 height 20
click at [158, 268] on link "HIPAA Training" at bounding box center [112, 259] width 257 height 33
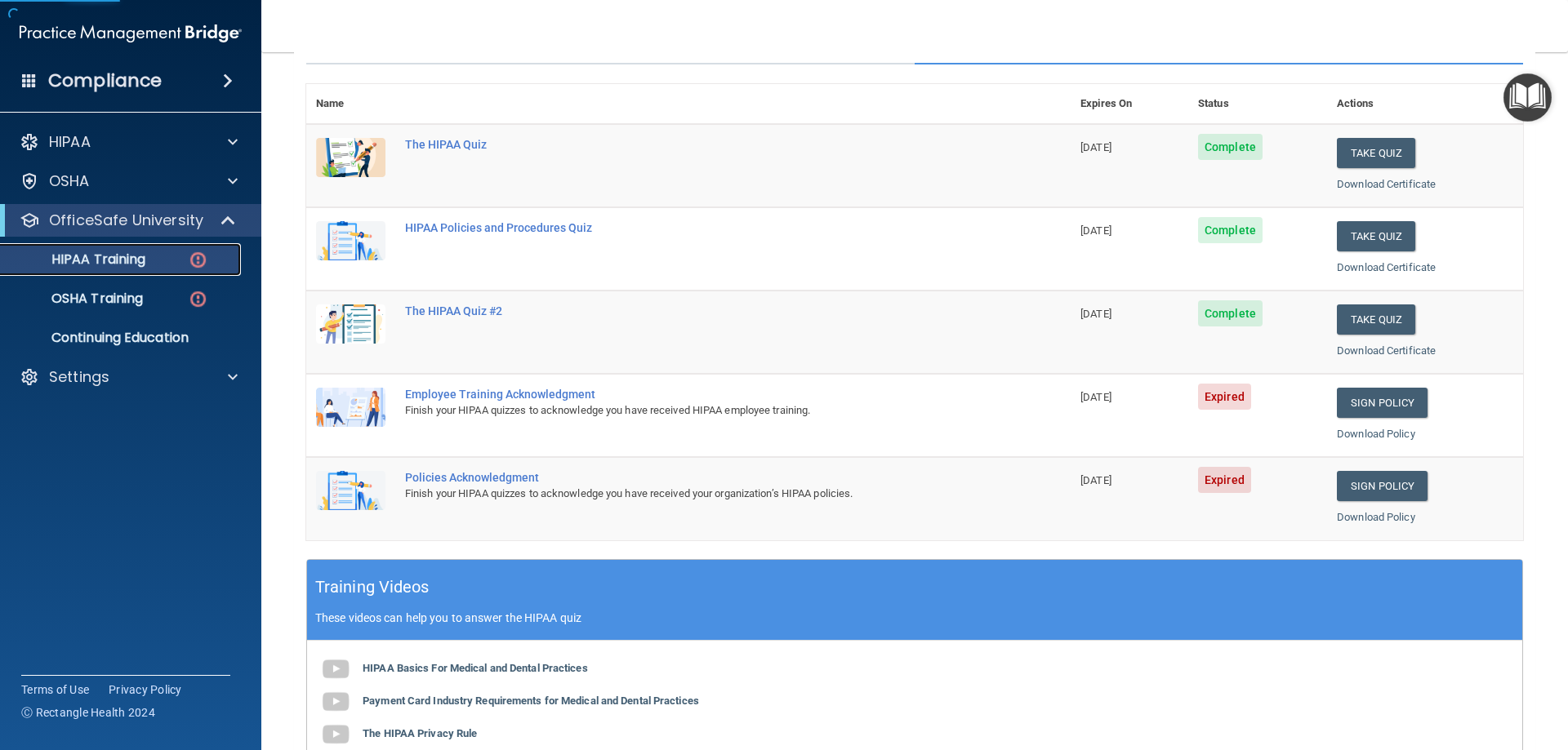
scroll to position [245, 0]
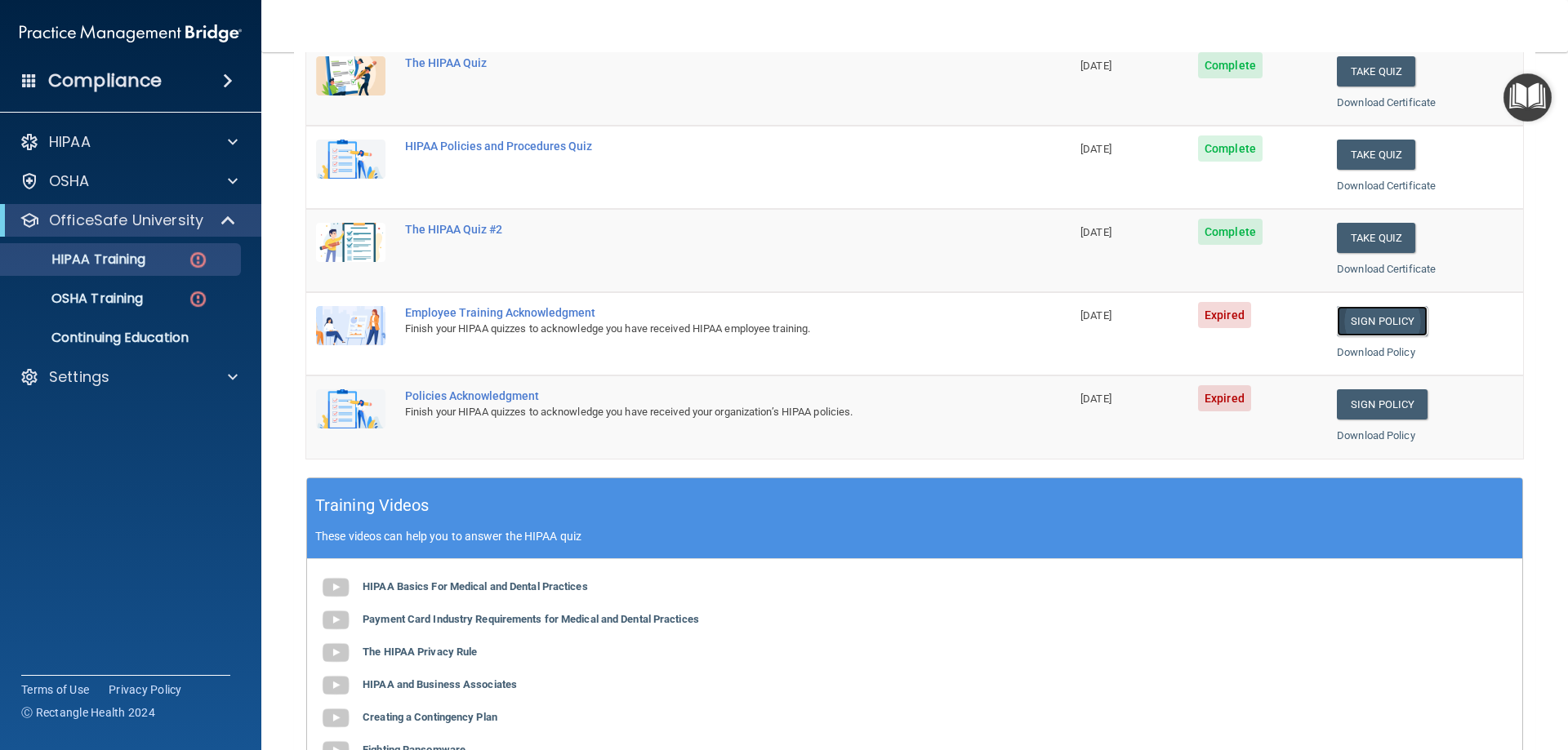
click at [670, 328] on link "Sign Policy" at bounding box center [1382, 321] width 91 height 30
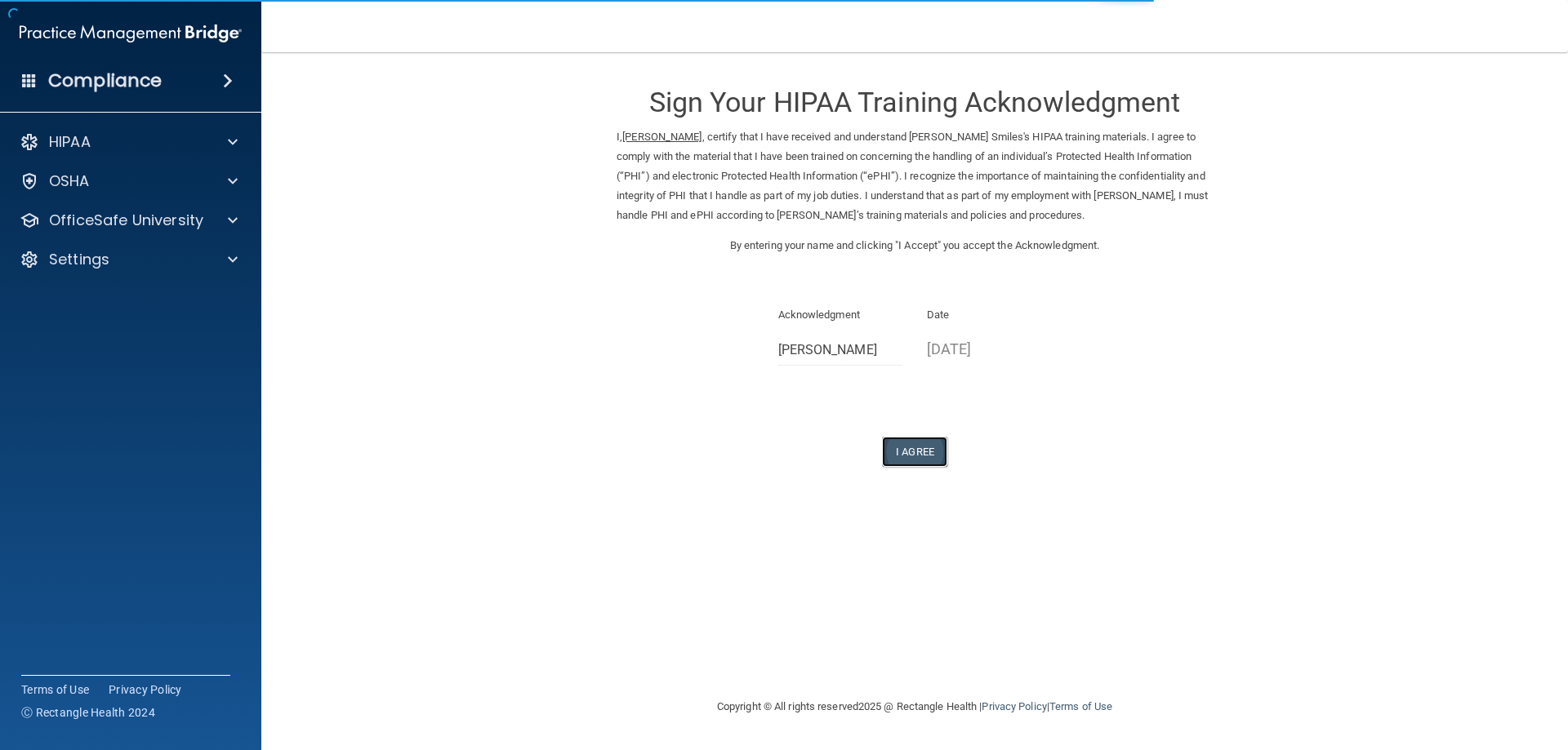
click at [918, 457] on button "I Agree" at bounding box center [914, 451] width 65 height 30
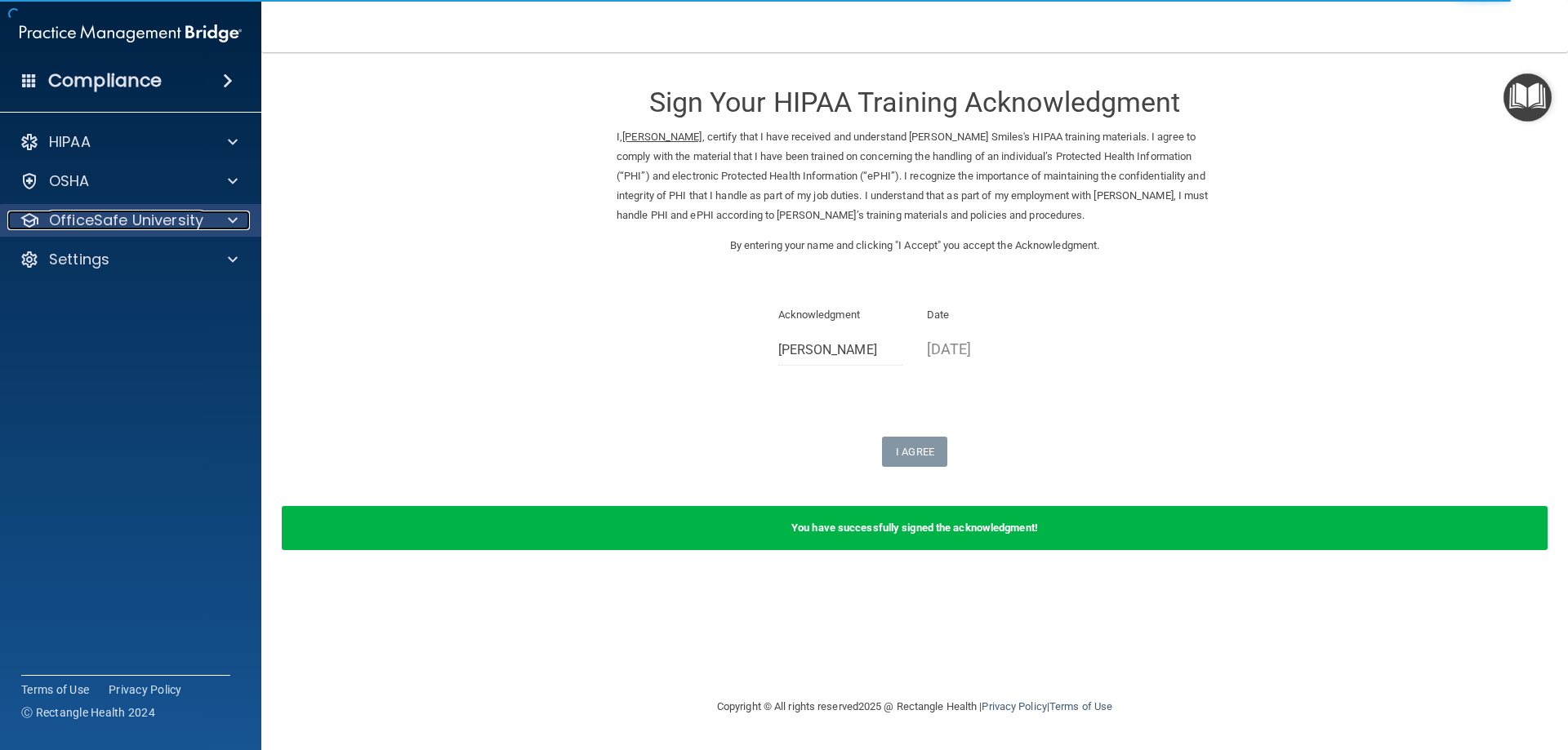
click at [205, 217] on div "OfficeSafe University" at bounding box center [109, 221] width 203 height 20
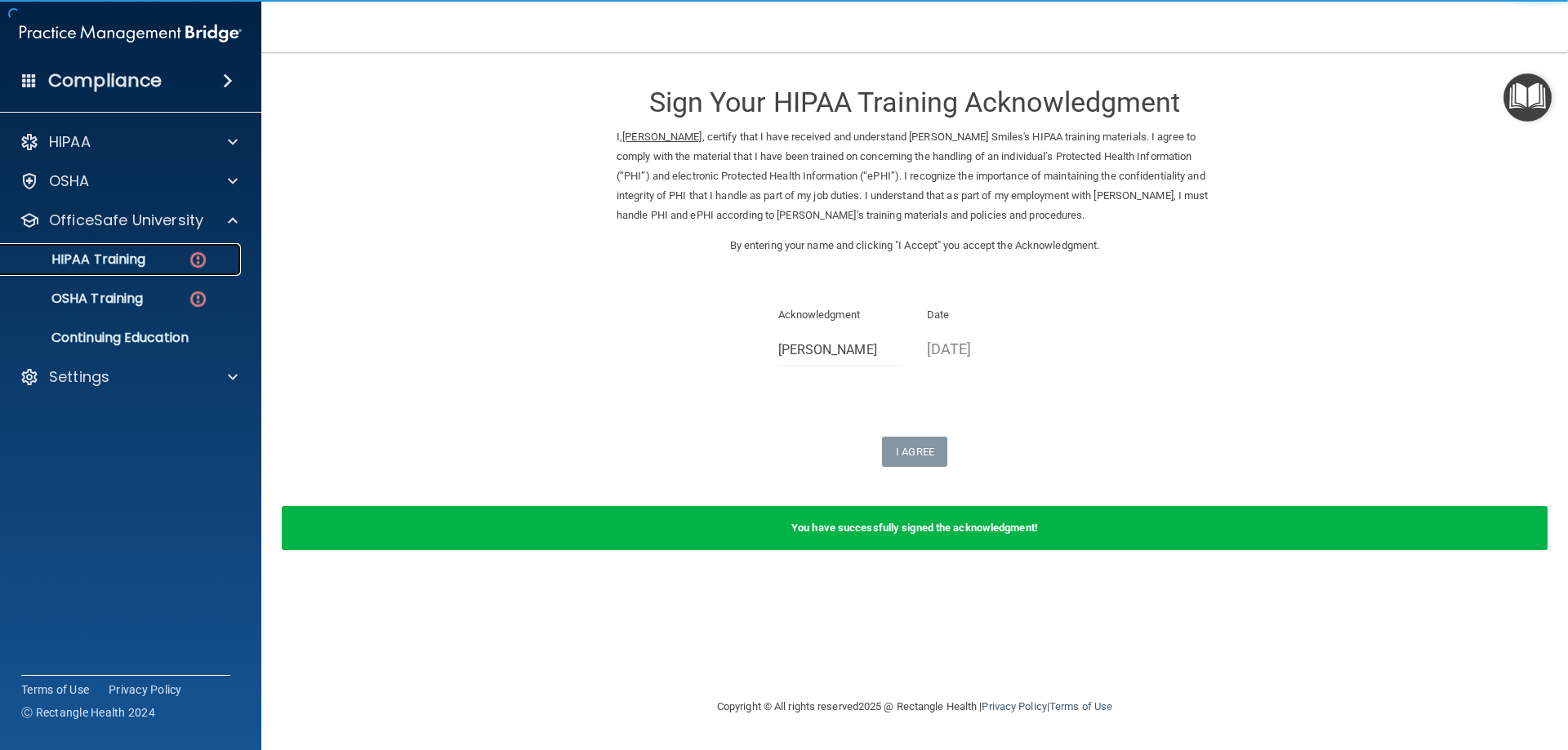
click at [203, 244] on link "HIPAA Training" at bounding box center [112, 259] width 257 height 33
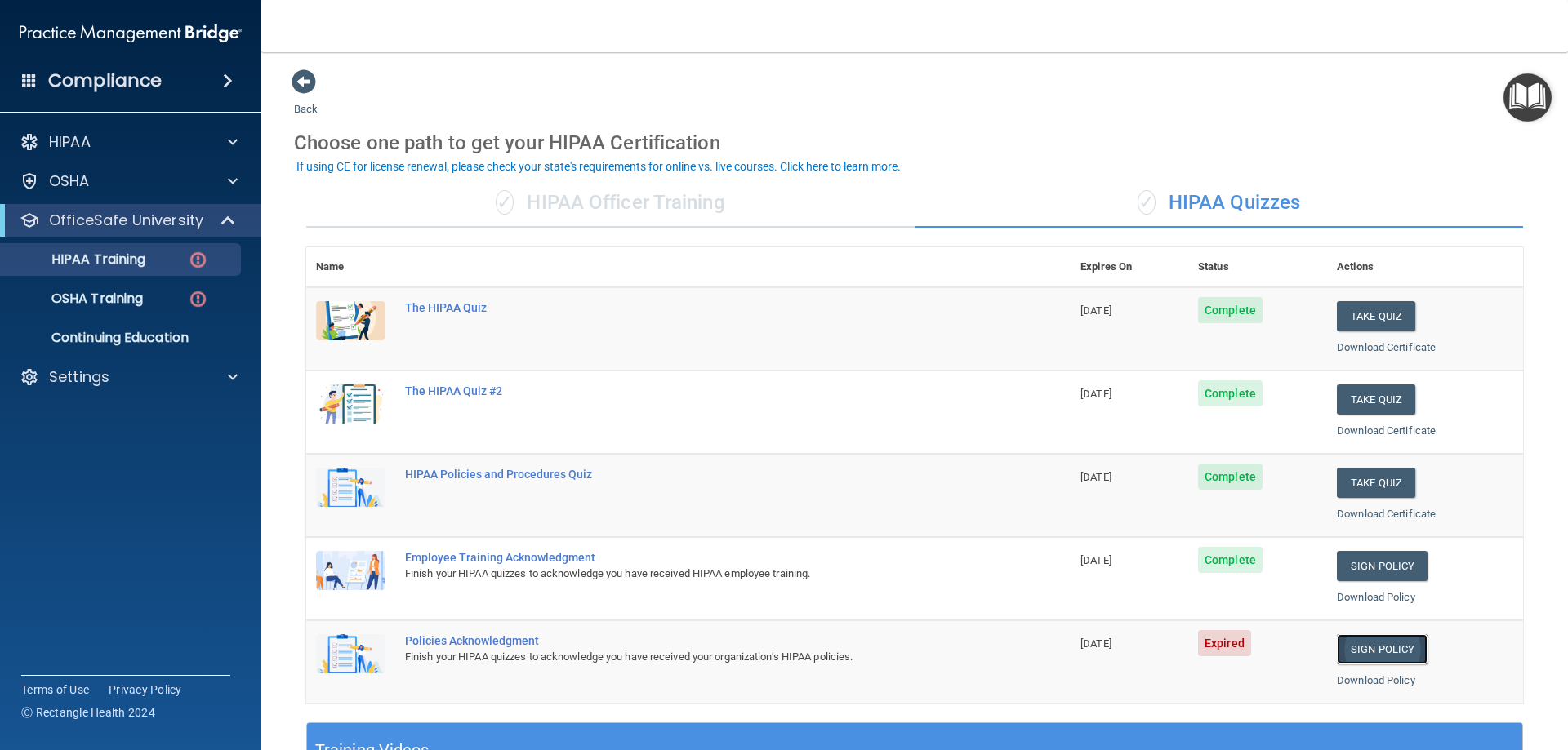
click at [1370, 654] on link "Sign Policy" at bounding box center [1382, 649] width 91 height 30
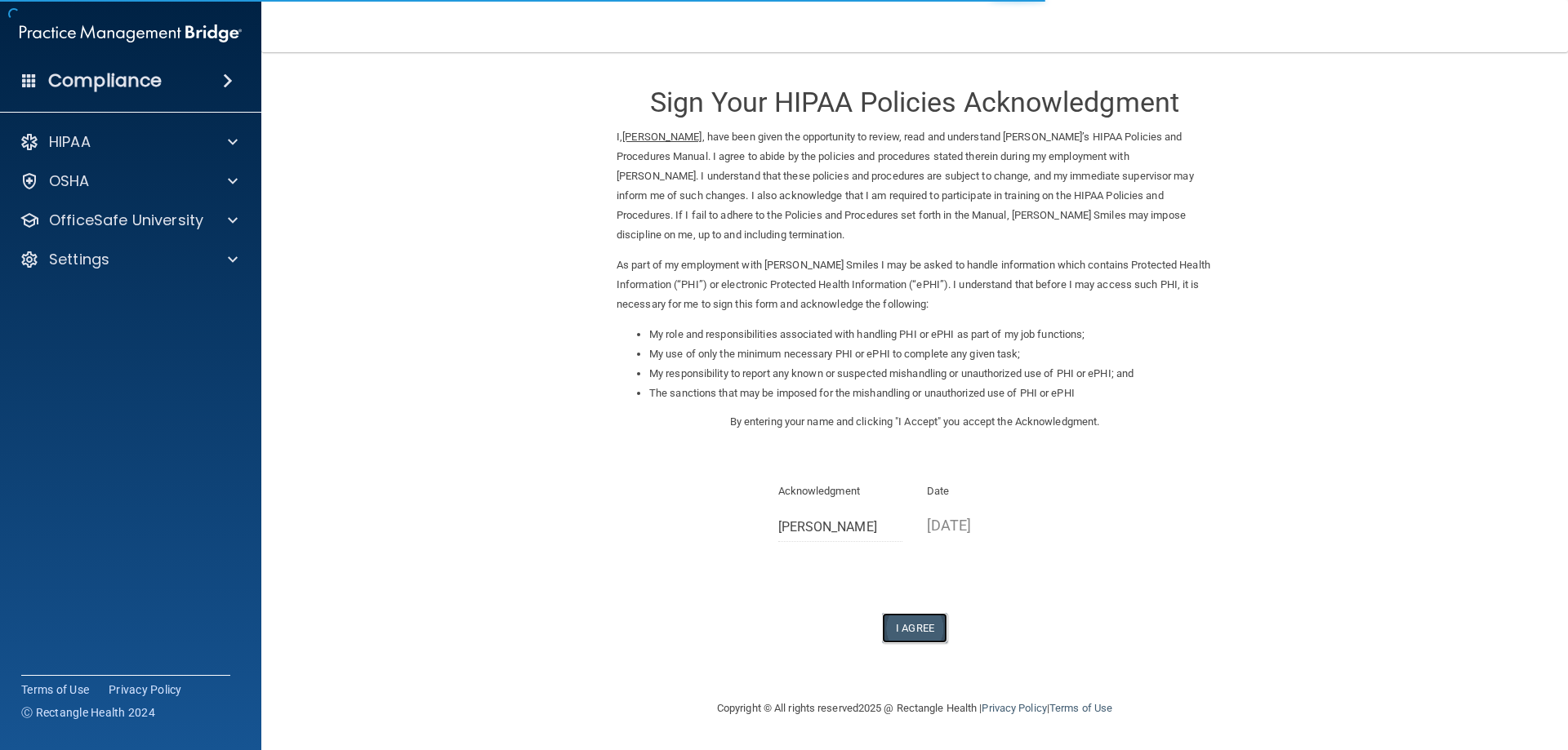
click at [926, 631] on button "I Agree" at bounding box center [914, 628] width 65 height 30
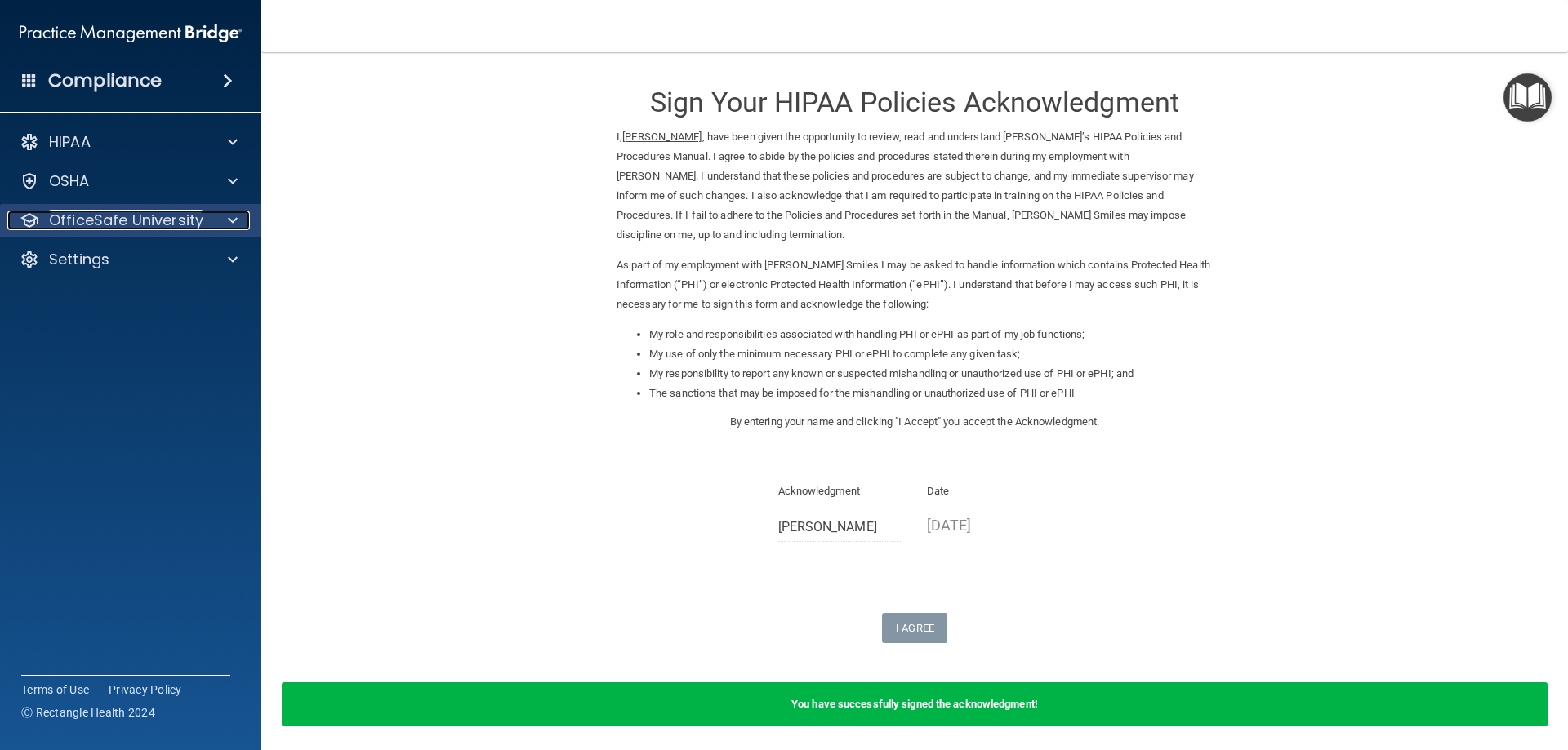
click at [180, 225] on p "OfficeSafe University" at bounding box center [125, 221] width 154 height 20
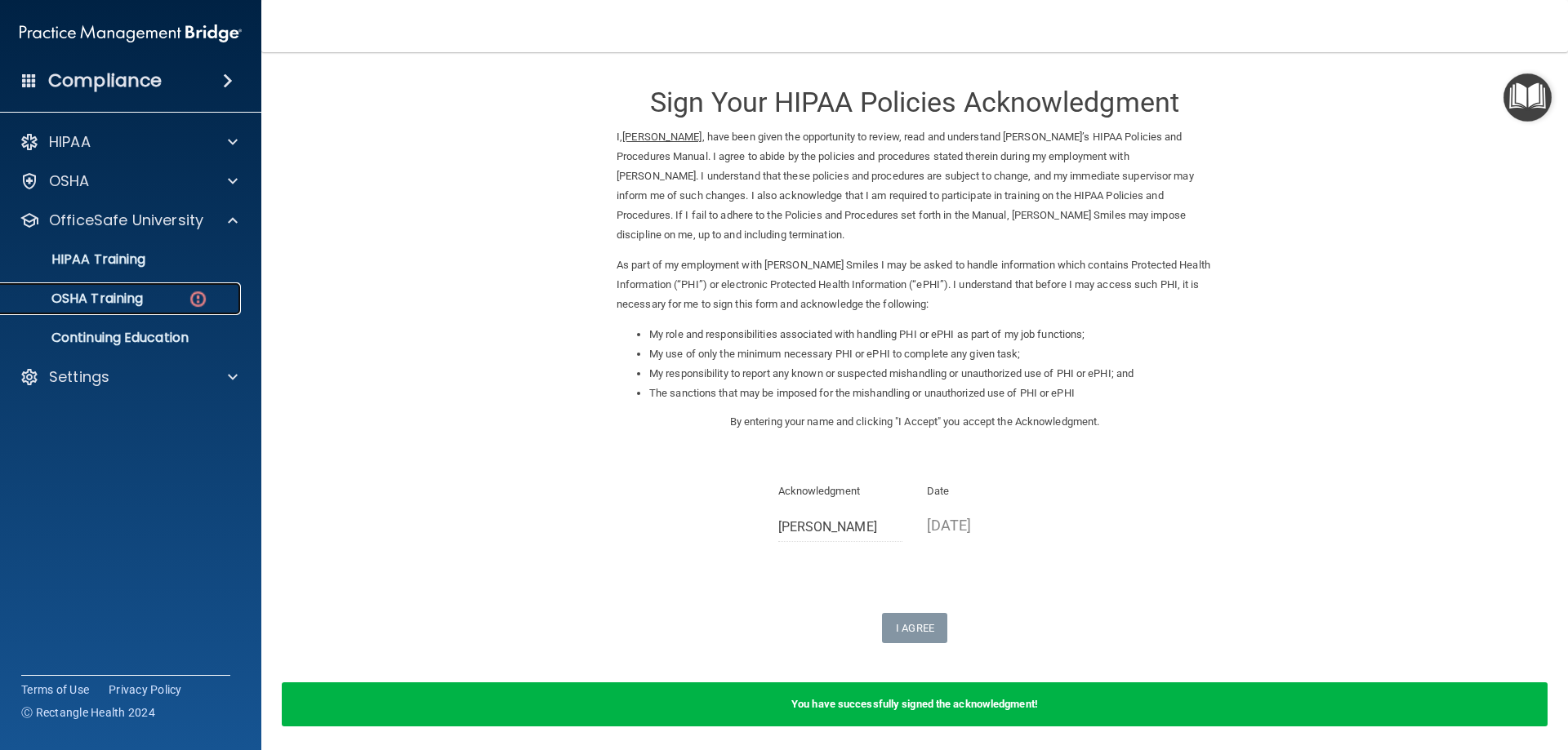
click at [117, 303] on p "OSHA Training" at bounding box center [77, 299] width 133 height 16
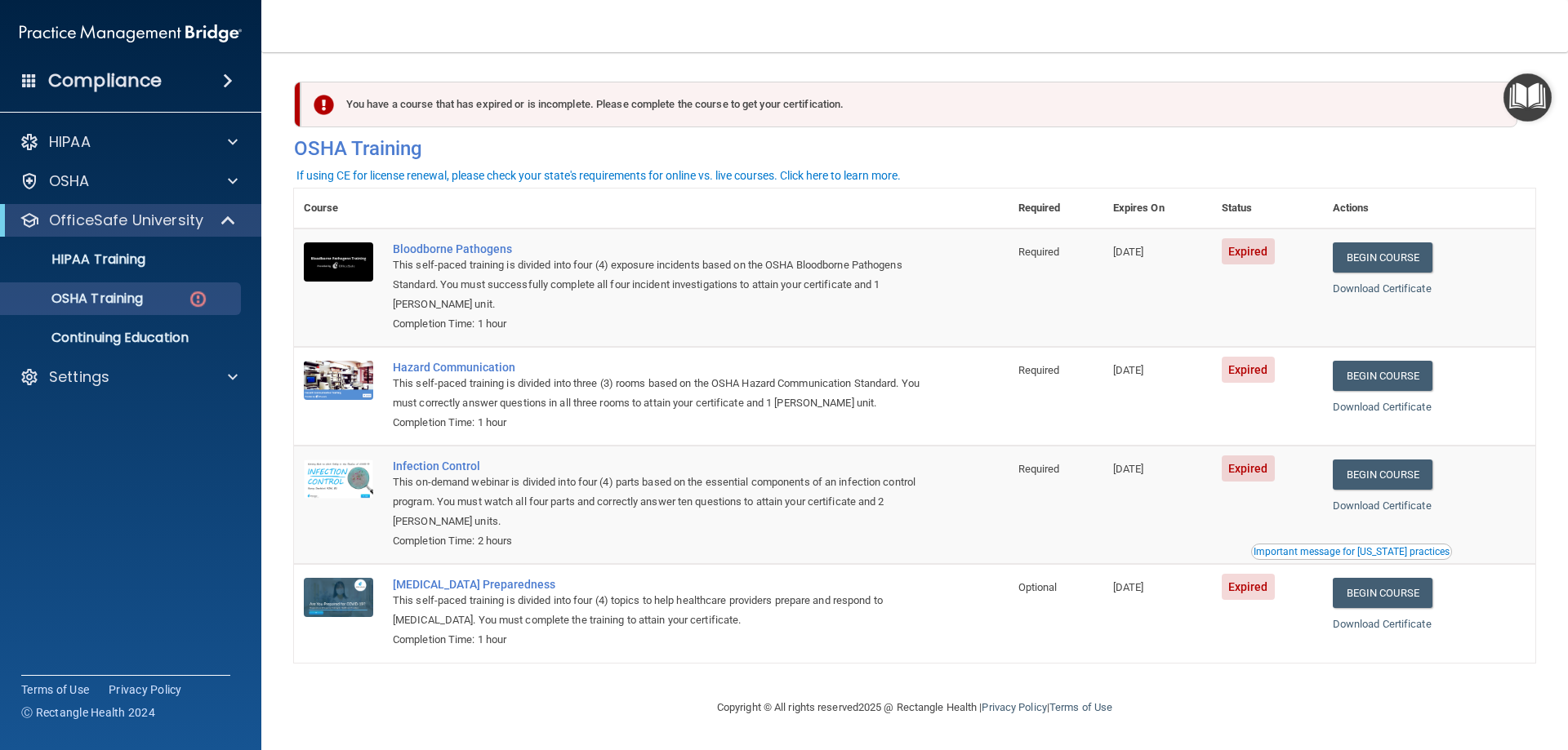
click at [534, 40] on nav "Toggle navigation Kari-Amber Baker kari@cmooresmiles.com Manage My Enterprise M…" at bounding box center [914, 26] width 1307 height 52
click at [1396, 254] on link "Begin Course" at bounding box center [1382, 258] width 100 height 30
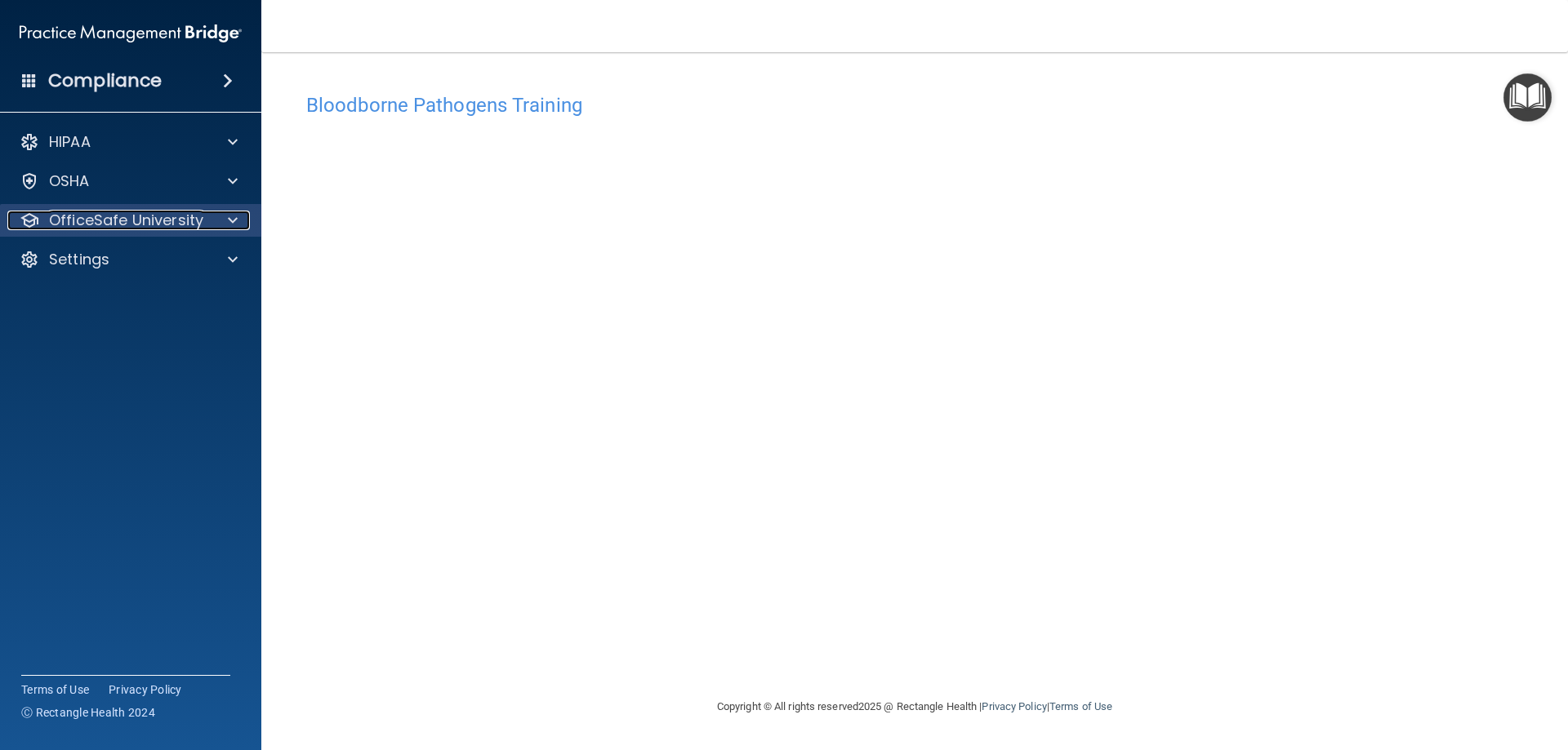
click at [208, 222] on div "OfficeSafe University" at bounding box center [109, 221] width 203 height 20
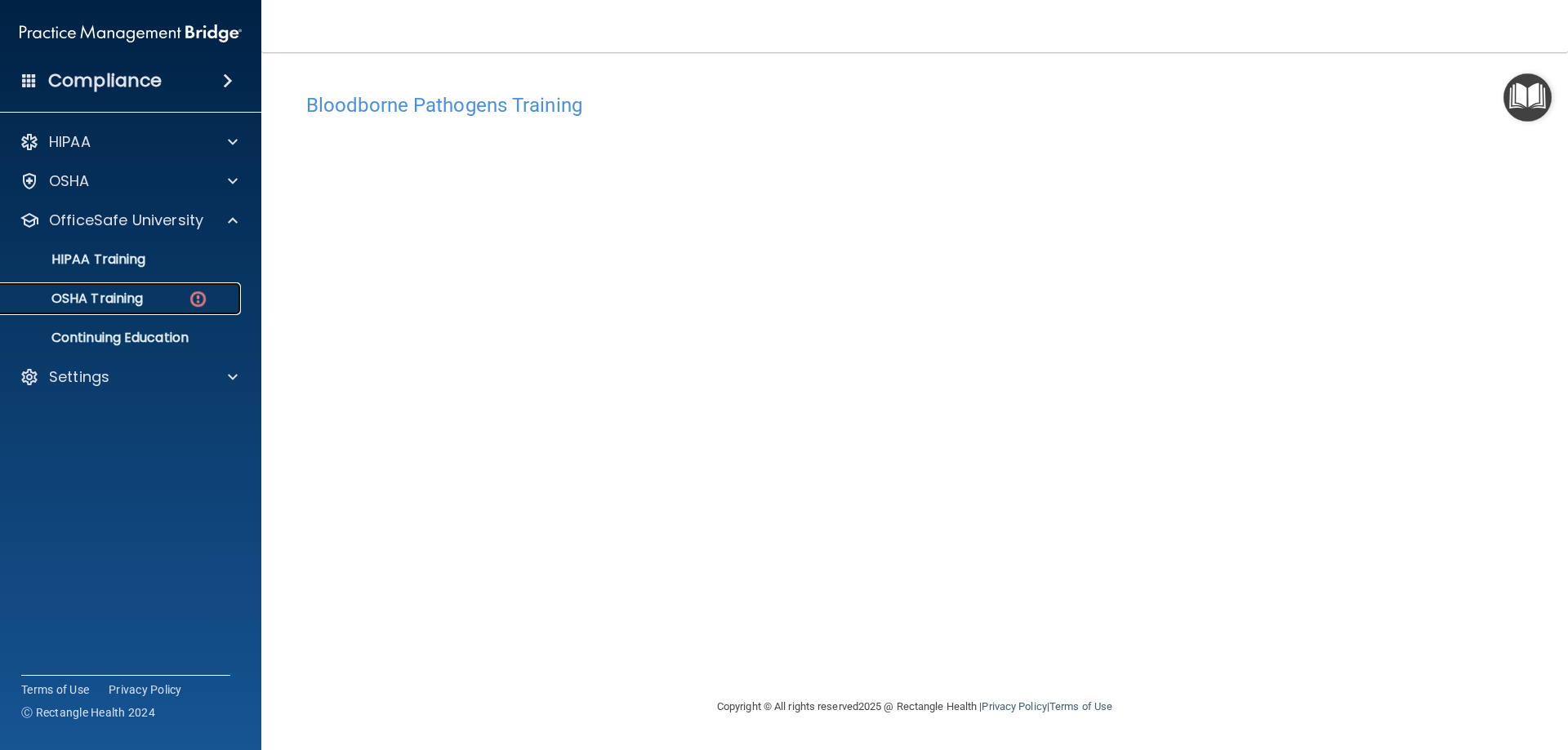
click at [170, 298] on div "OSHA Training" at bounding box center [122, 299] width 223 height 16
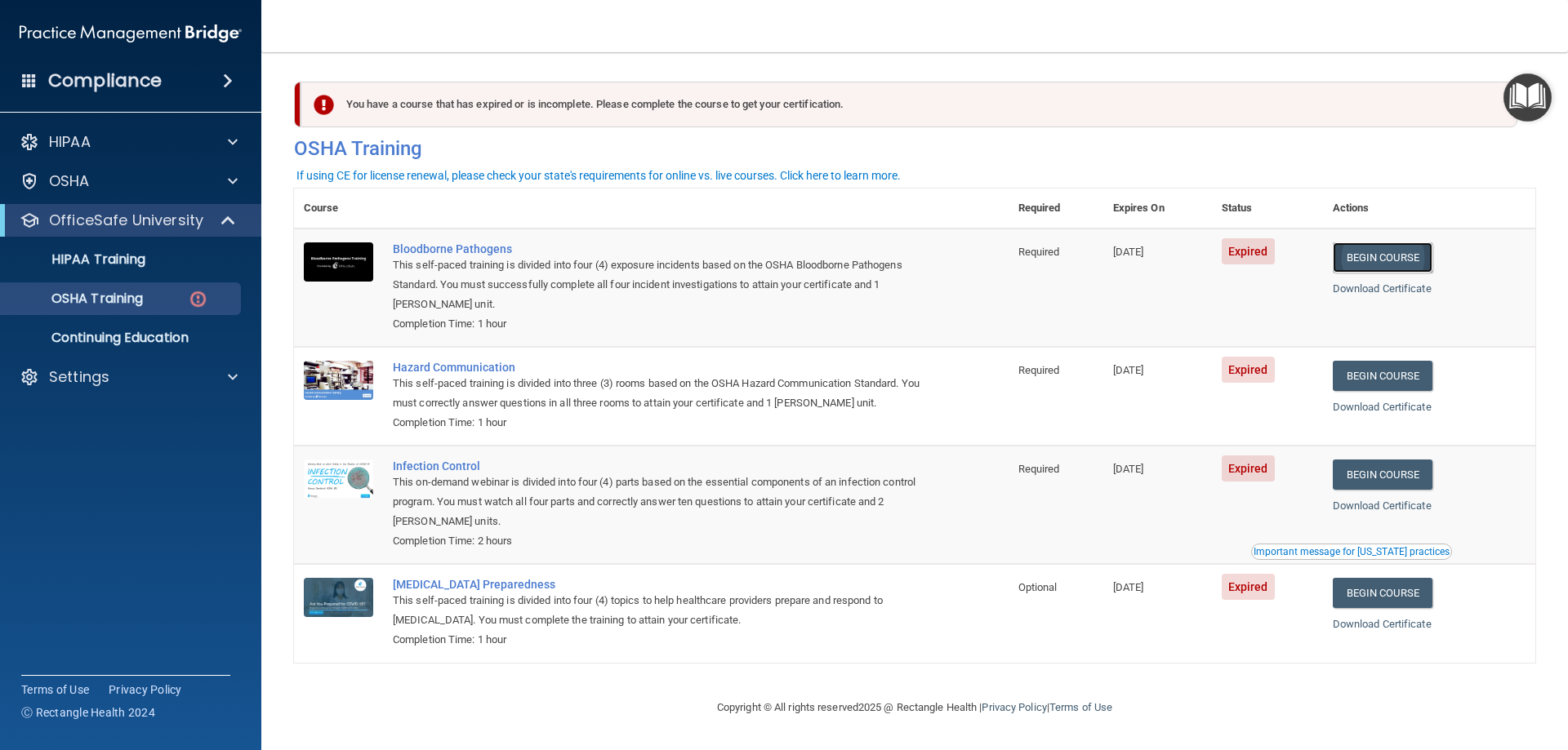
click at [1399, 254] on link "Begin Course" at bounding box center [1382, 258] width 100 height 30
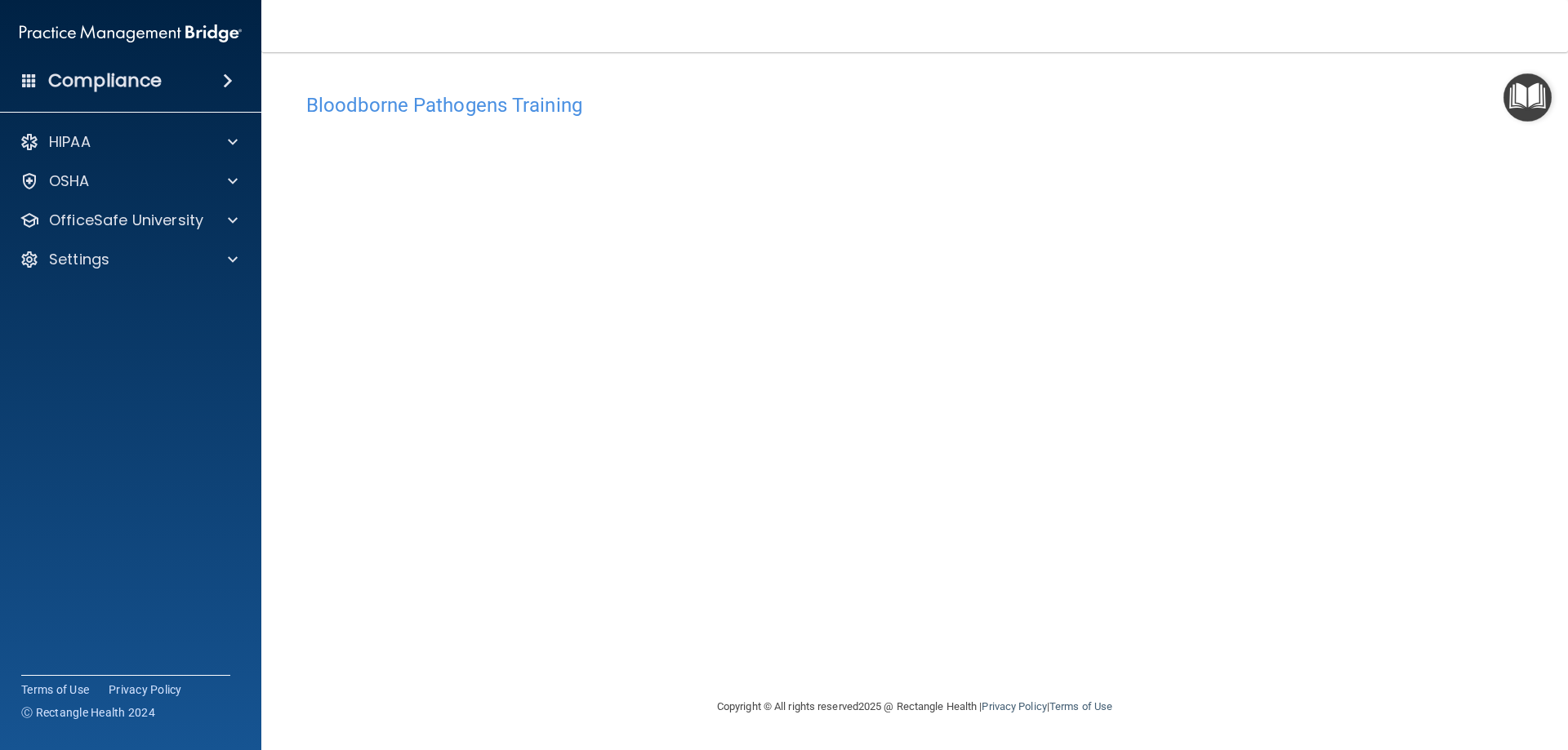
click at [677, 644] on div "Bloodborne Pathogens Training This course doesn’t expire until [DATE]. Are you …" at bounding box center [914, 391] width 1241 height 613
